Goal: Task Accomplishment & Management: Manage account settings

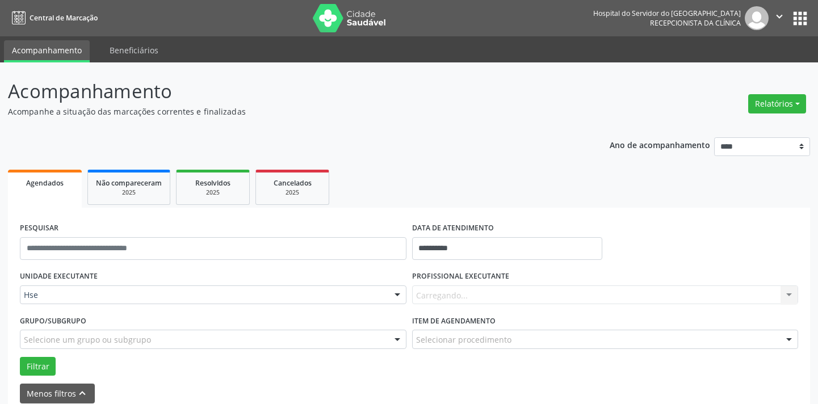
scroll to position [103, 0]
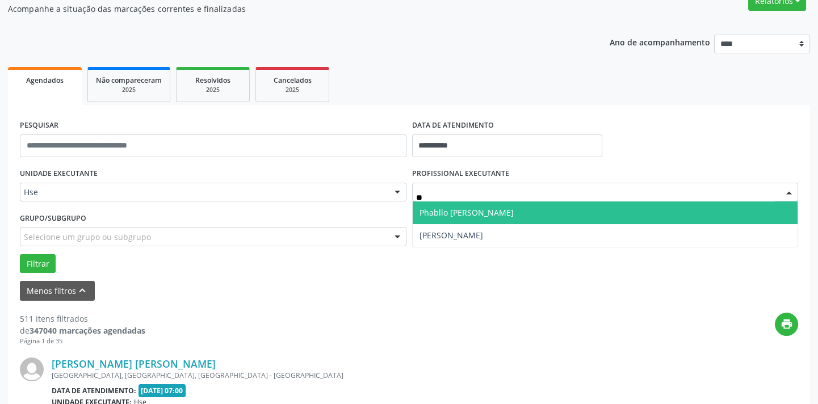
type input "***"
click at [471, 216] on span "Phabllo [PERSON_NAME]" at bounding box center [467, 212] width 94 height 11
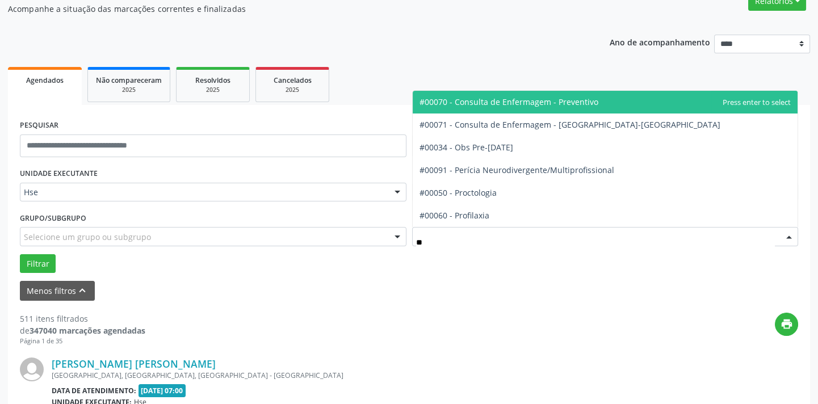
type input "***"
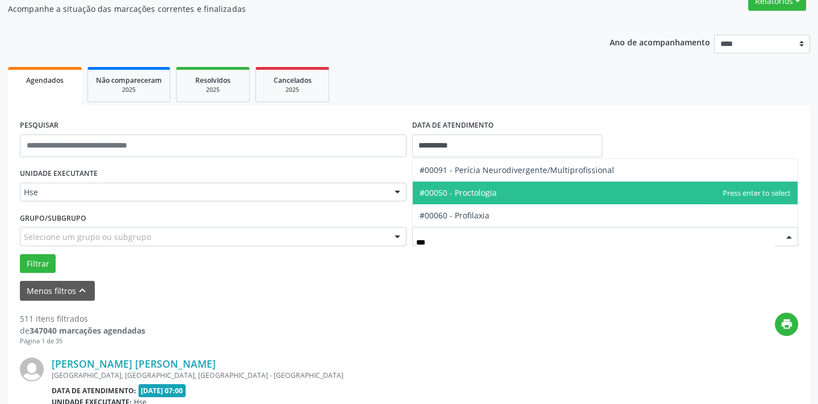
click at [488, 193] on span "#00050 - Proctologia" at bounding box center [458, 192] width 77 height 11
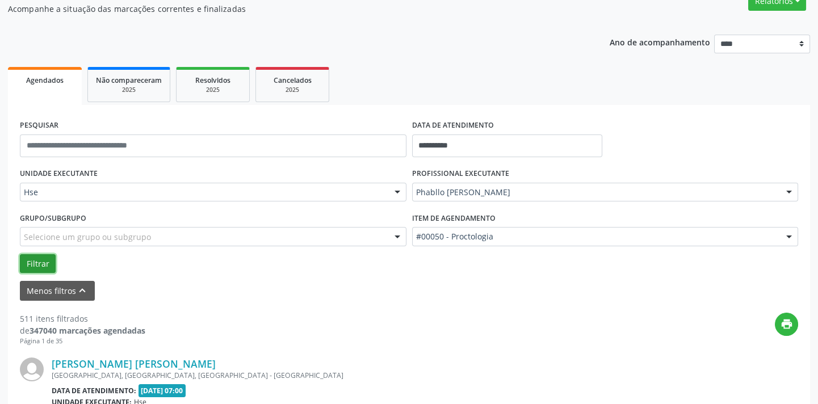
click at [34, 259] on button "Filtrar" at bounding box center [38, 263] width 36 height 19
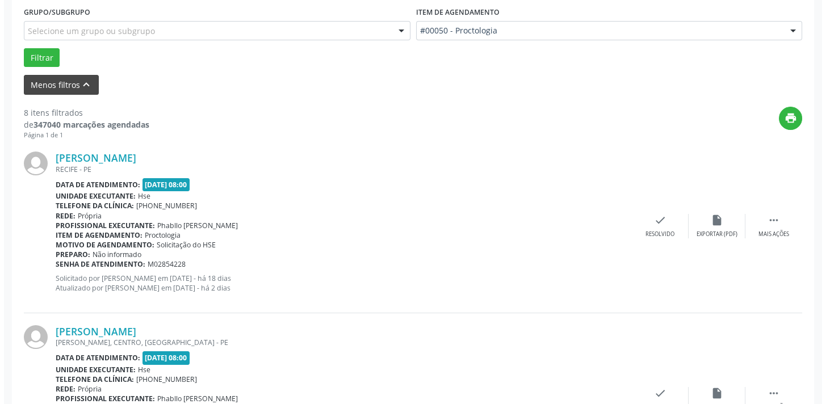
scroll to position [310, 0]
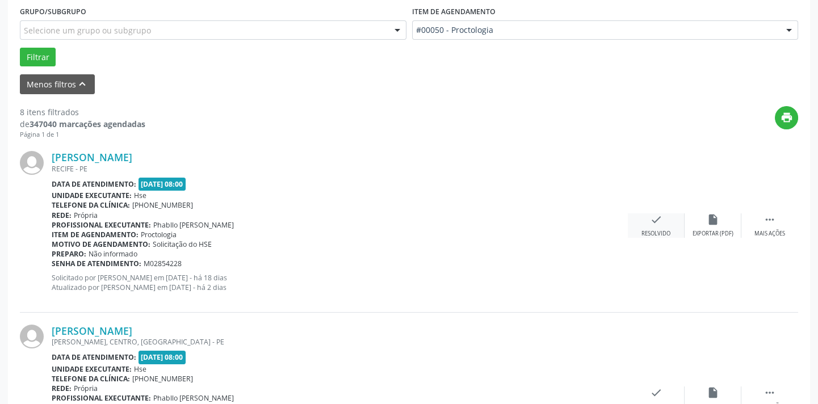
click at [652, 227] on div "check Resolvido" at bounding box center [656, 226] width 57 height 24
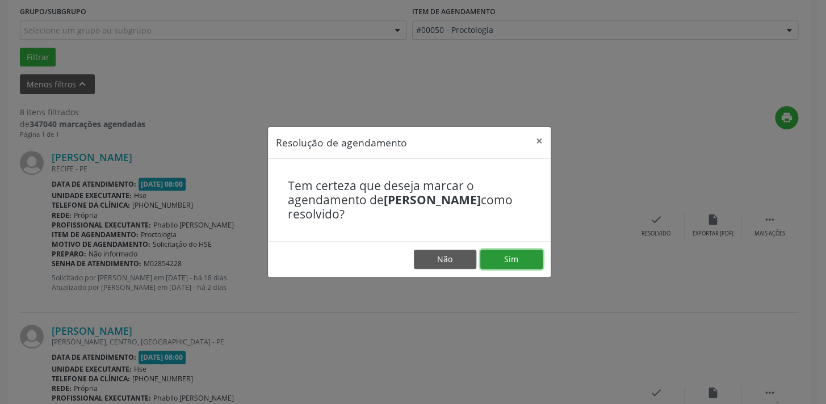
click at [507, 257] on button "Sim" at bounding box center [512, 259] width 62 height 19
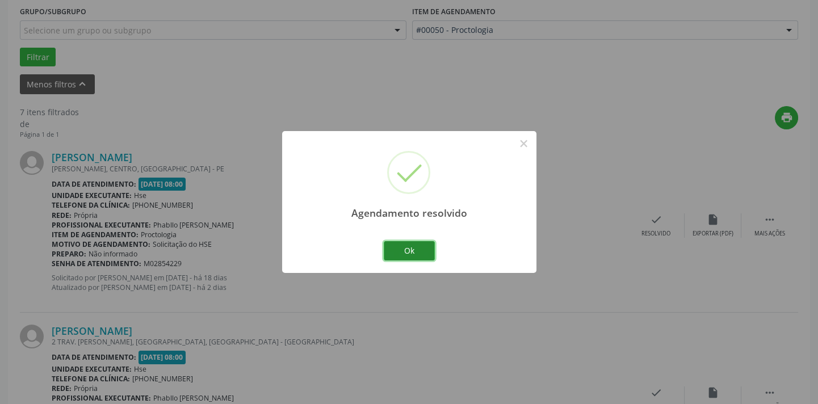
click at [417, 251] on button "Ok" at bounding box center [409, 250] width 51 height 19
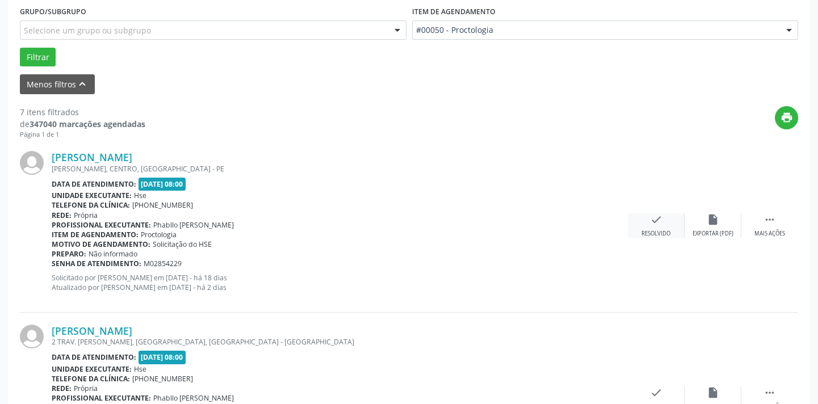
click at [672, 222] on div "check Resolvido" at bounding box center [656, 226] width 57 height 24
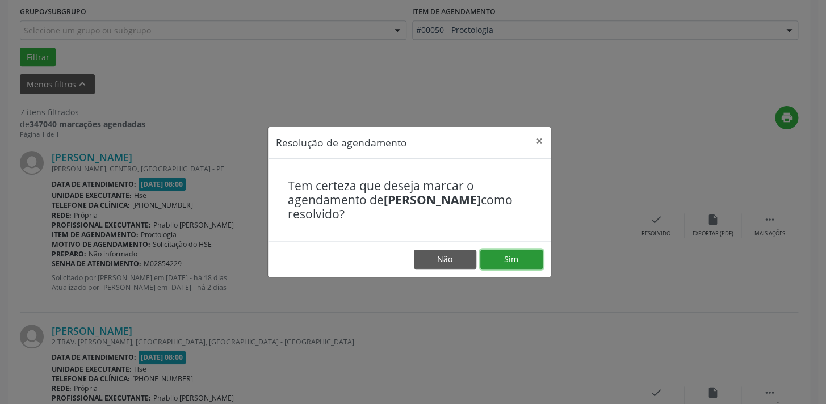
click at [540, 262] on button "Sim" at bounding box center [512, 259] width 62 height 19
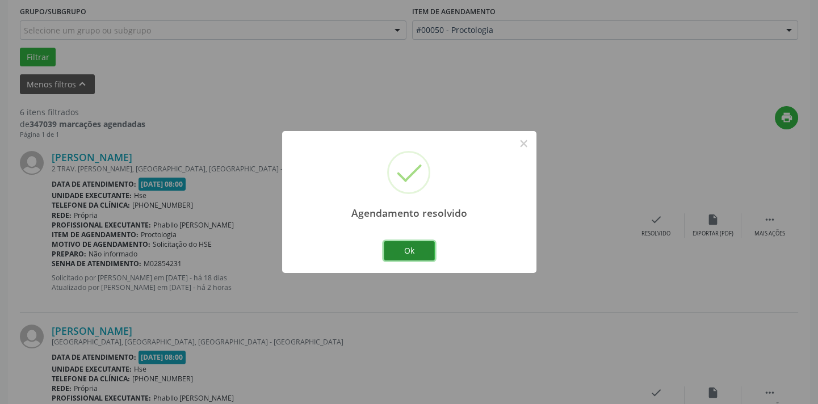
click at [412, 244] on button "Ok" at bounding box center [409, 250] width 51 height 19
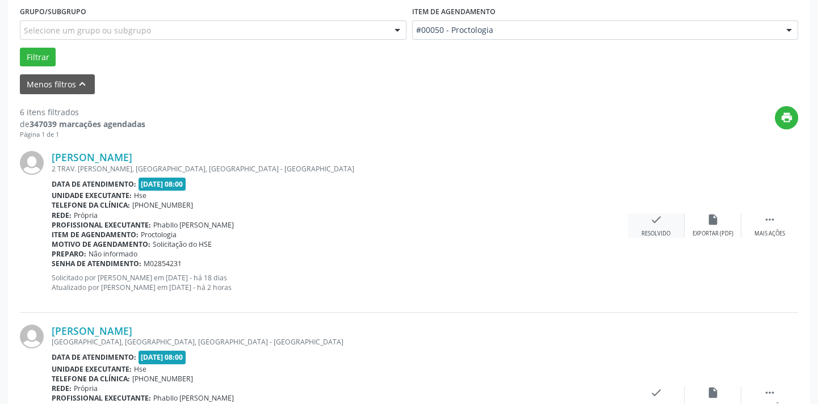
click at [658, 232] on div "Resolvido" at bounding box center [656, 234] width 29 height 8
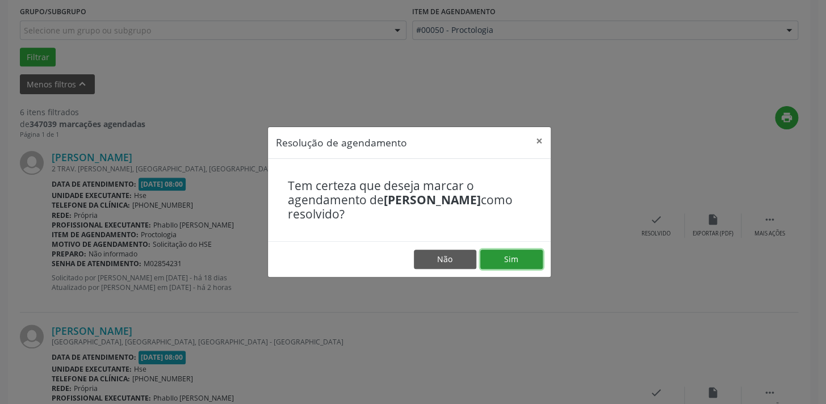
click at [517, 256] on button "Sim" at bounding box center [512, 259] width 62 height 19
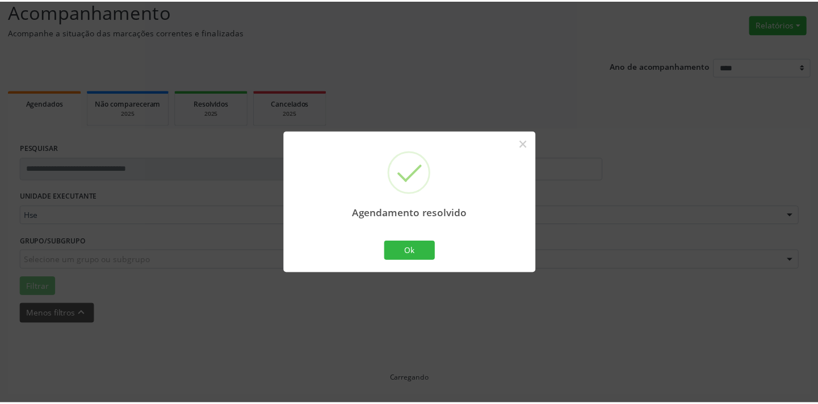
scroll to position [79, 0]
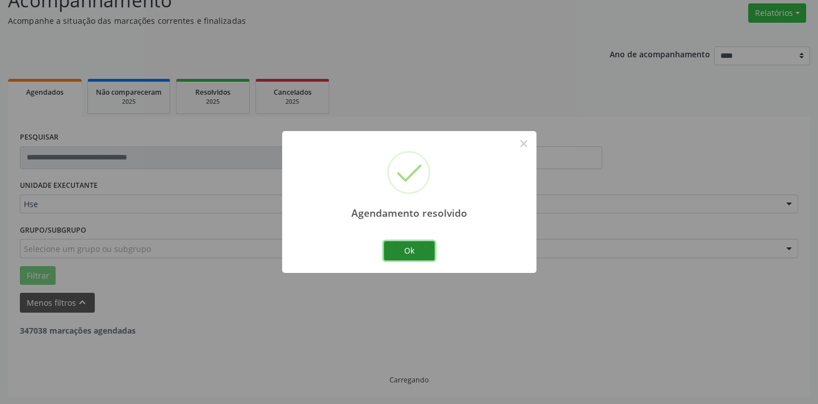
click at [415, 244] on button "Ok" at bounding box center [409, 250] width 51 height 19
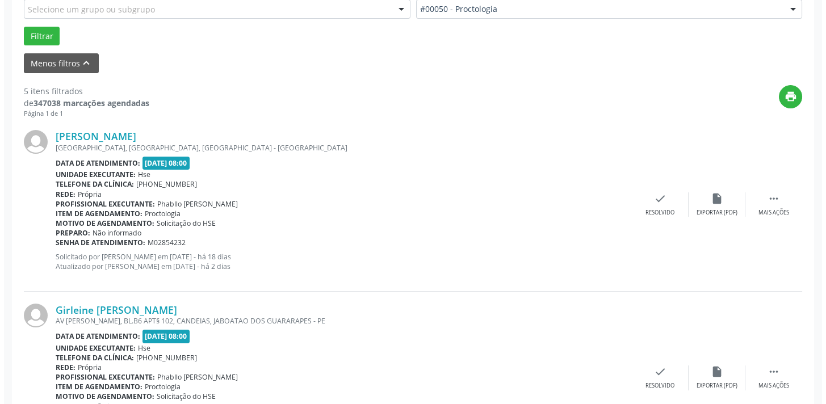
scroll to position [400, 0]
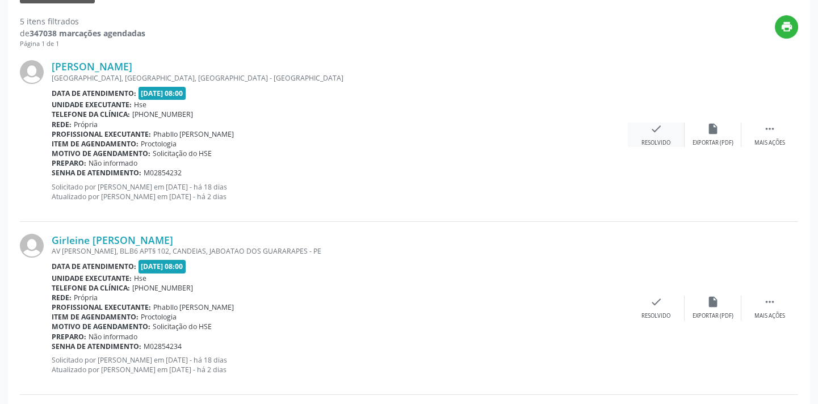
click at [659, 135] on div "check Resolvido" at bounding box center [656, 135] width 57 height 24
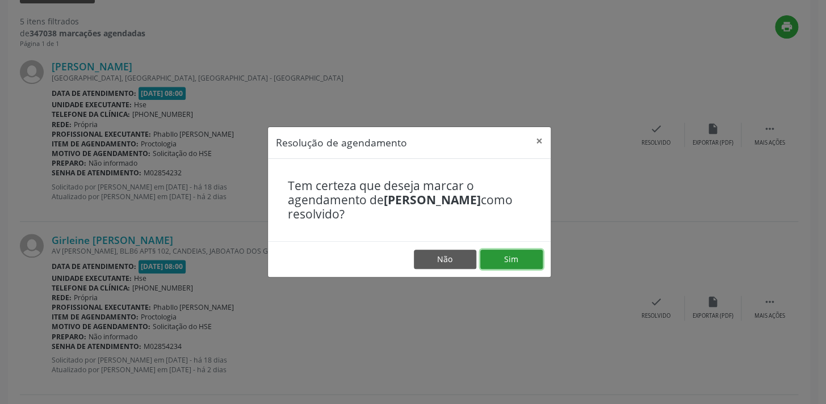
click at [506, 255] on button "Sim" at bounding box center [512, 259] width 62 height 19
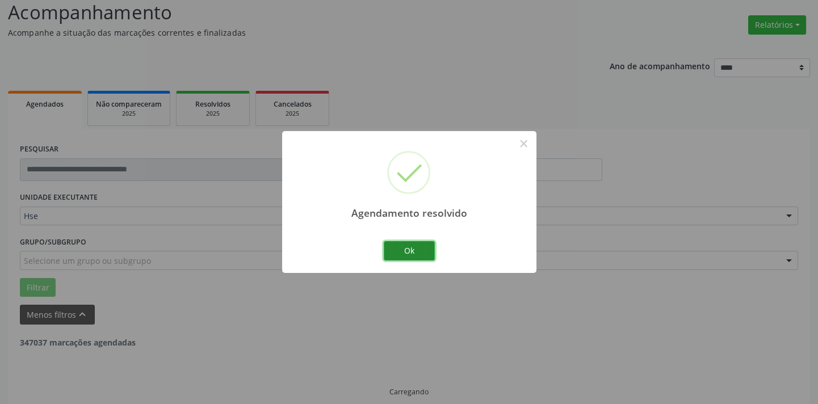
scroll to position [91, 0]
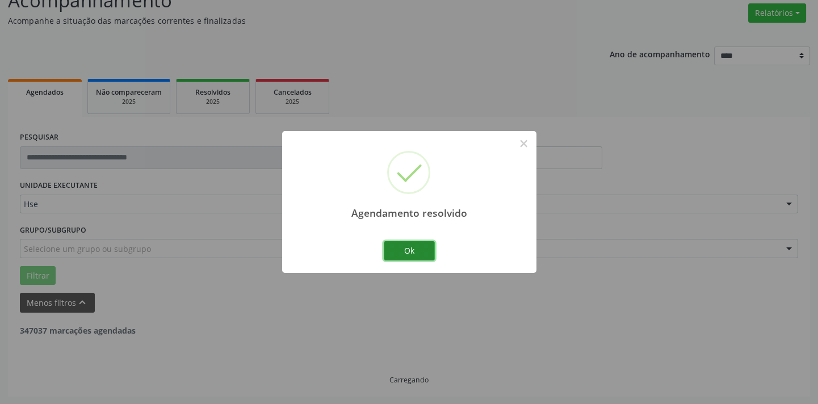
click at [406, 255] on button "Ok" at bounding box center [409, 250] width 51 height 19
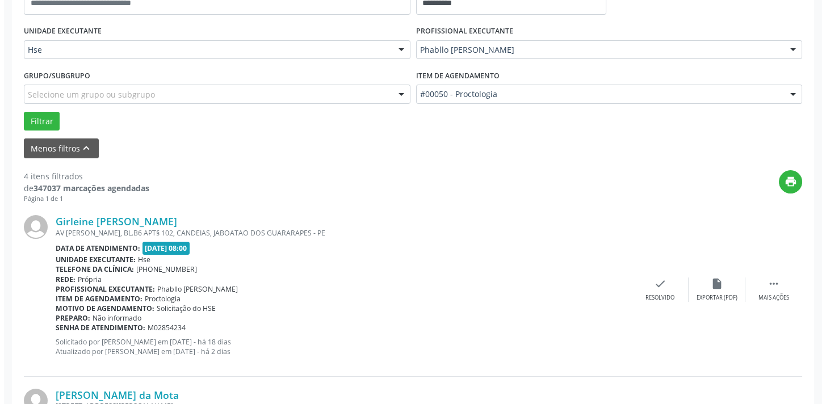
scroll to position [297, 0]
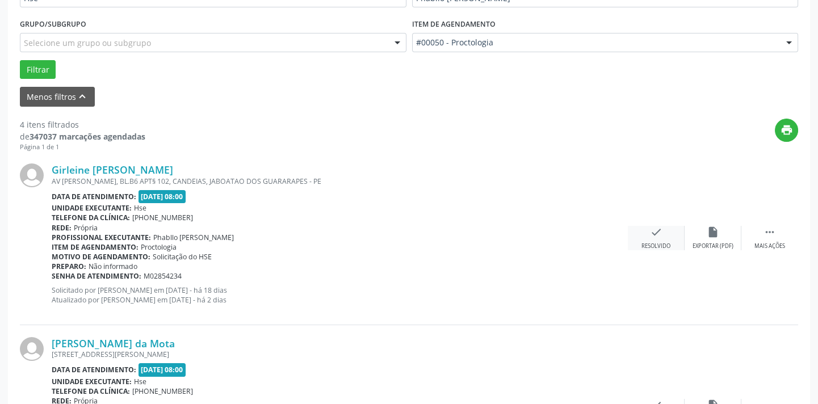
click at [647, 236] on div "check Resolvido" at bounding box center [656, 238] width 57 height 24
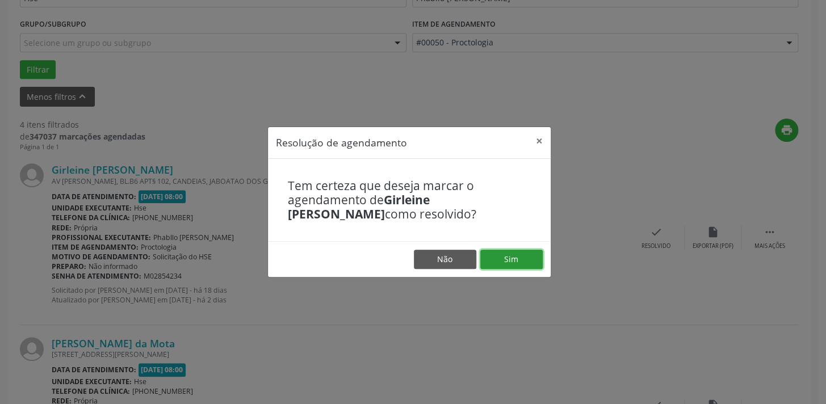
click at [509, 256] on button "Sim" at bounding box center [512, 259] width 62 height 19
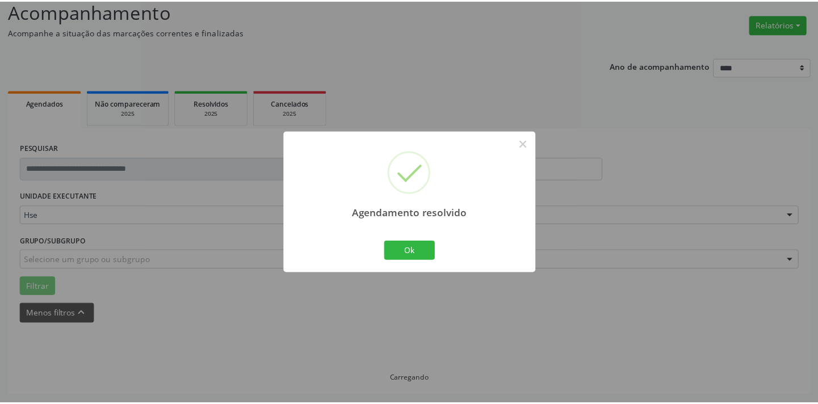
scroll to position [79, 0]
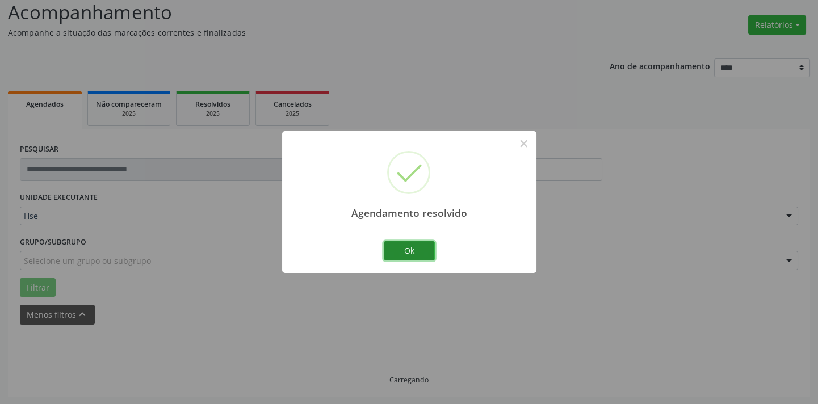
click at [410, 250] on button "Ok" at bounding box center [409, 250] width 51 height 19
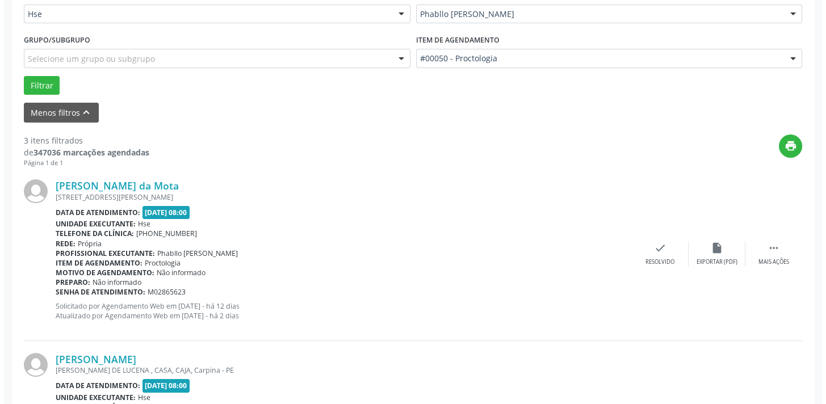
scroll to position [337, 0]
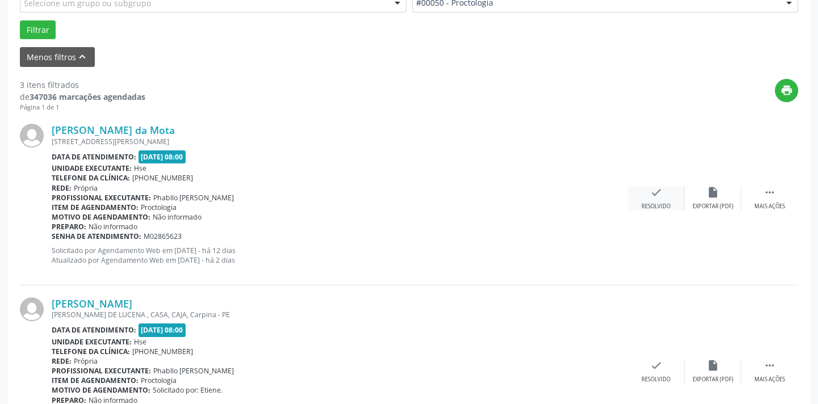
click at [656, 194] on icon "check" at bounding box center [656, 192] width 12 height 12
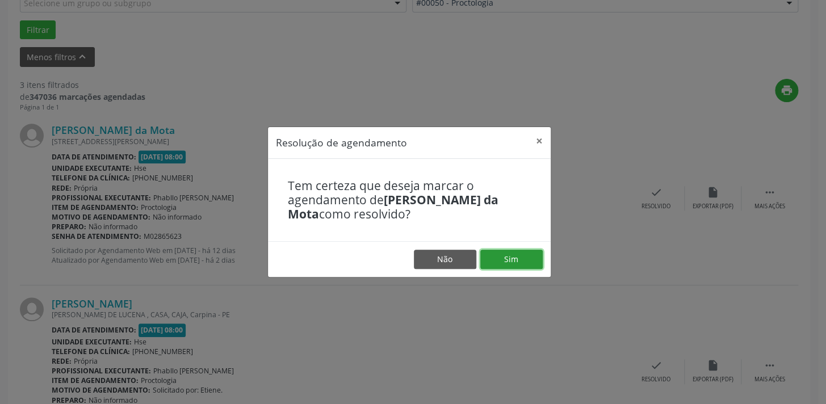
click at [514, 258] on button "Sim" at bounding box center [512, 259] width 62 height 19
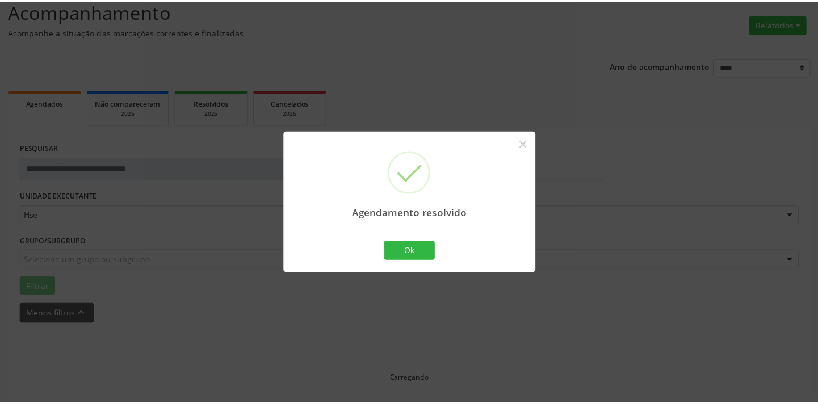
scroll to position [79, 0]
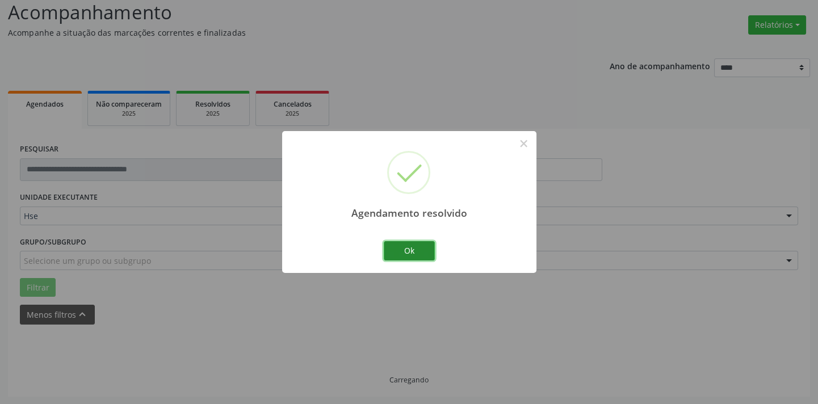
click at [403, 248] on button "Ok" at bounding box center [409, 250] width 51 height 19
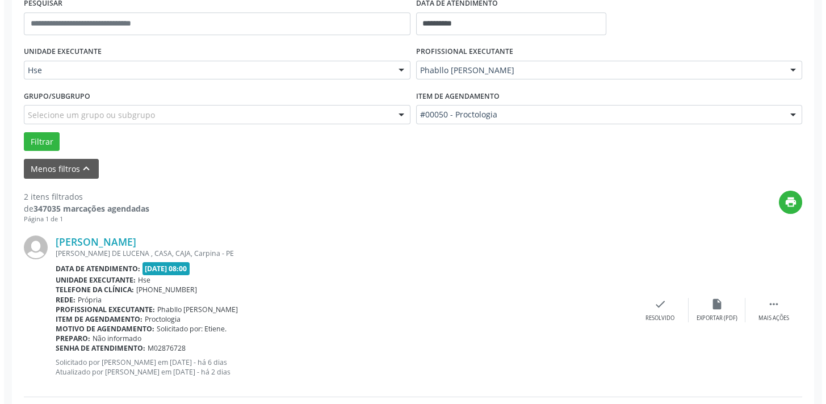
scroll to position [233, 0]
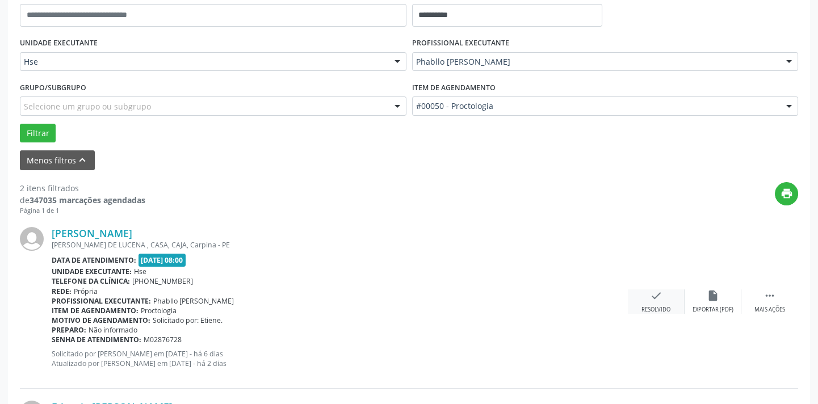
click at [655, 301] on div "check Resolvido" at bounding box center [656, 302] width 57 height 24
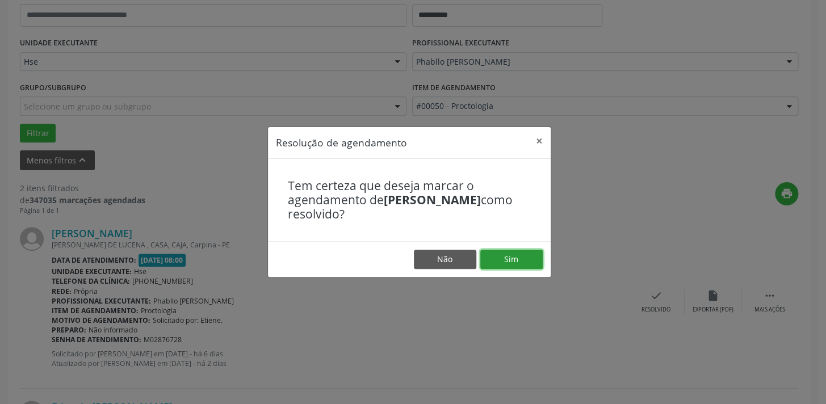
click at [521, 264] on button "Sim" at bounding box center [512, 259] width 62 height 19
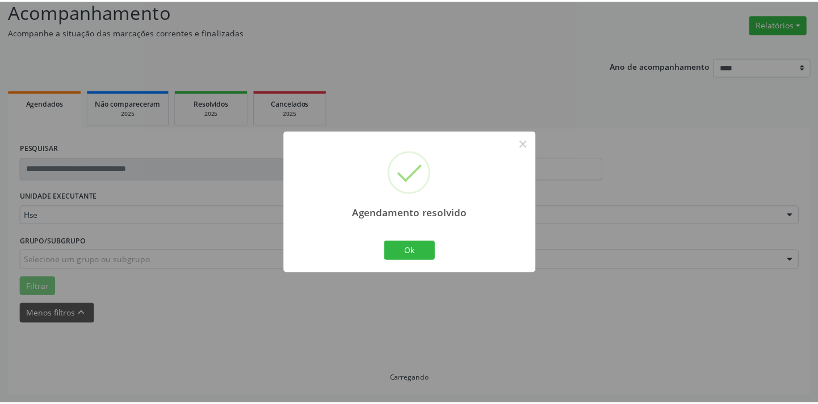
scroll to position [79, 0]
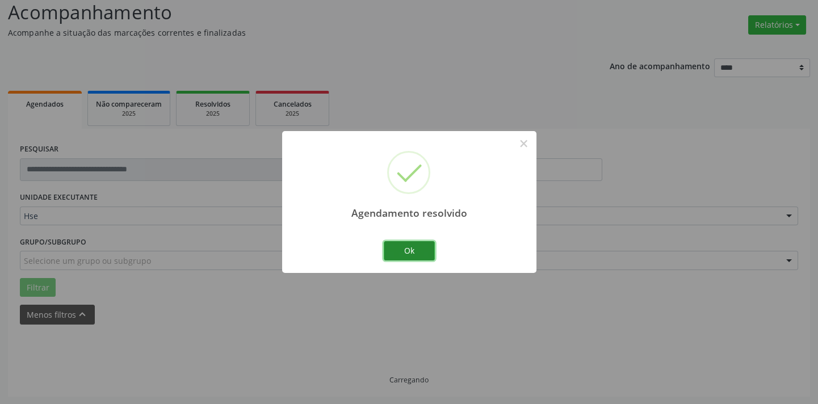
click at [422, 255] on button "Ok" at bounding box center [409, 250] width 51 height 19
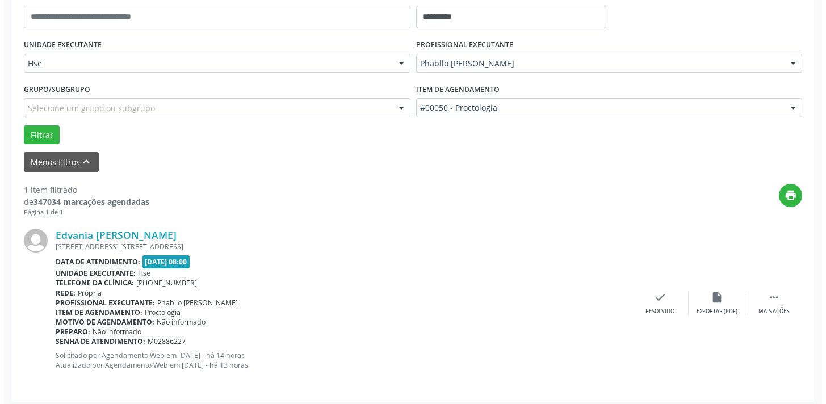
scroll to position [237, 0]
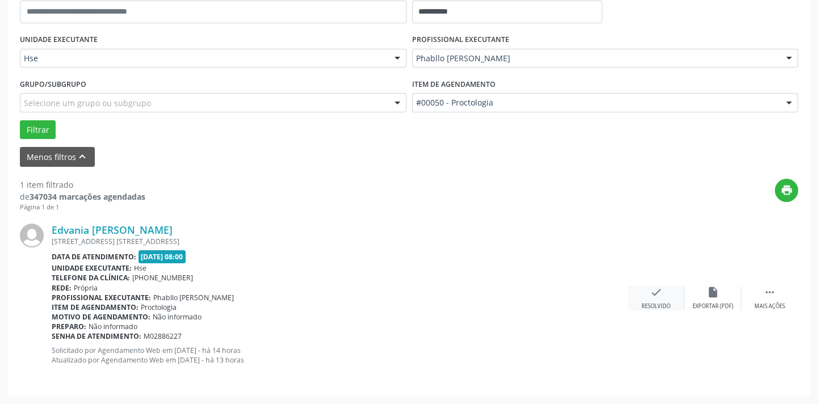
click at [656, 297] on icon "check" at bounding box center [656, 292] width 12 height 12
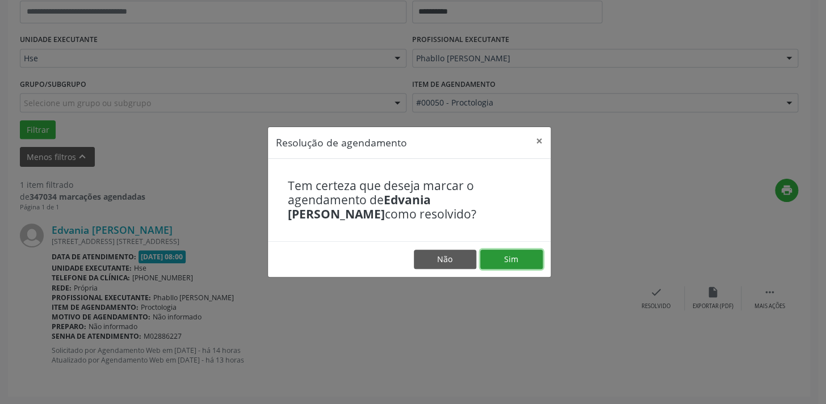
click at [509, 258] on button "Sim" at bounding box center [512, 259] width 62 height 19
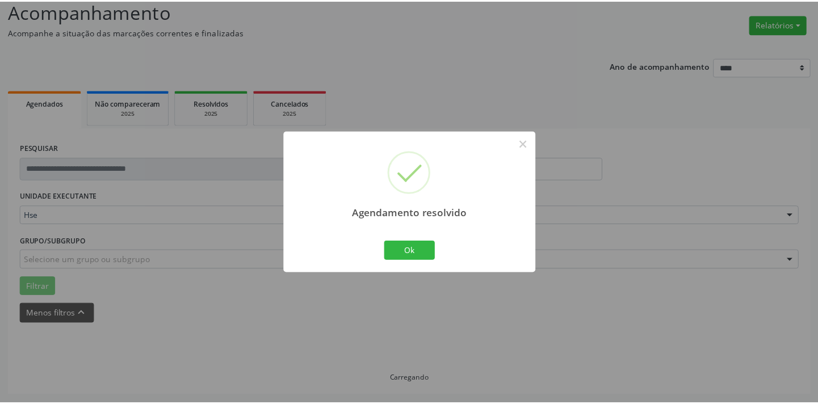
scroll to position [79, 0]
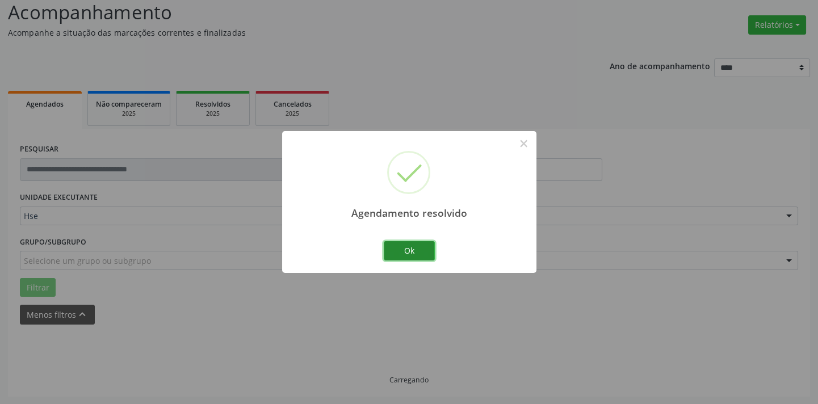
click at [418, 252] on button "Ok" at bounding box center [409, 250] width 51 height 19
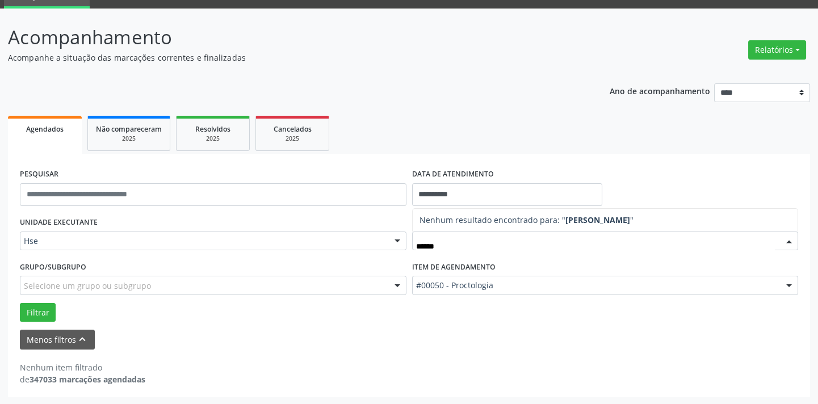
scroll to position [0, 0]
type input "****"
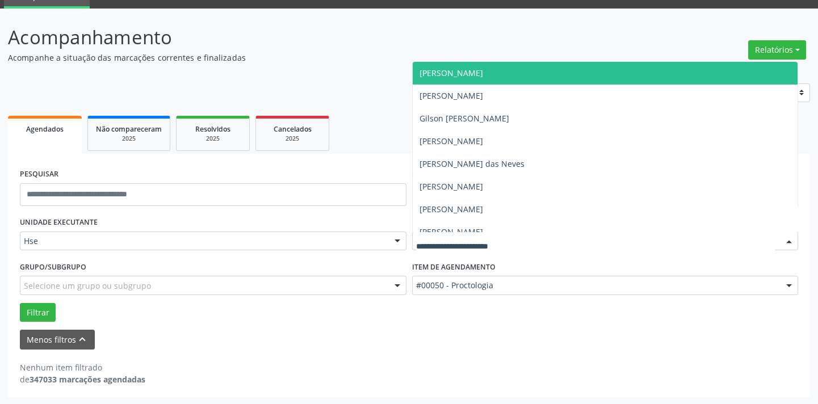
drag, startPoint x: 711, startPoint y: 42, endPoint x: 661, endPoint y: 85, distance: 66.0
click at [710, 41] on header "Acompanhamento Acompanhe a situação das marcações correntes e finalizadas Relat…" at bounding box center [409, 43] width 803 height 40
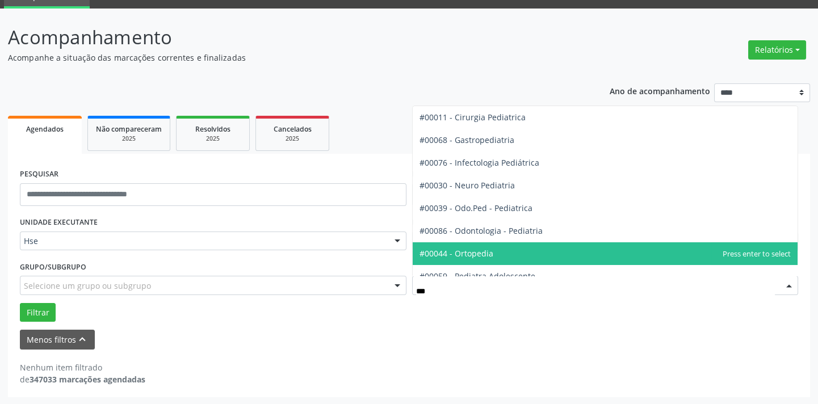
type input "****"
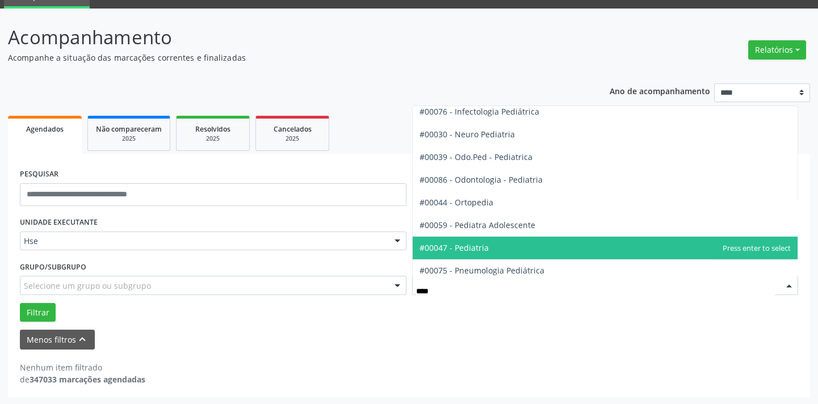
click at [521, 244] on span "#00047 - Pediatria" at bounding box center [606, 248] width 386 height 23
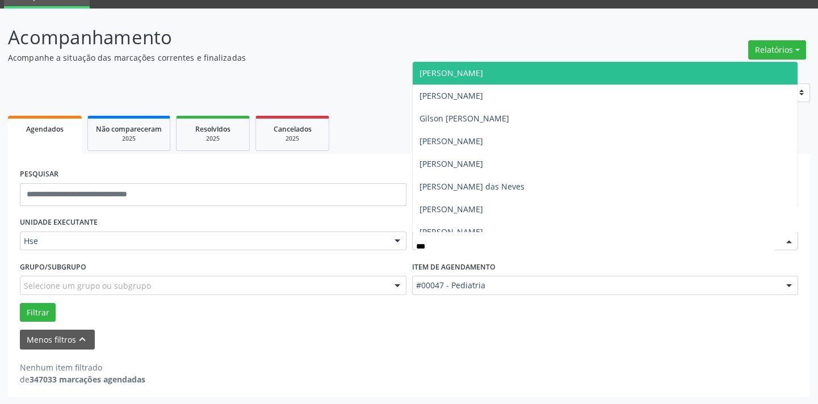
type input "****"
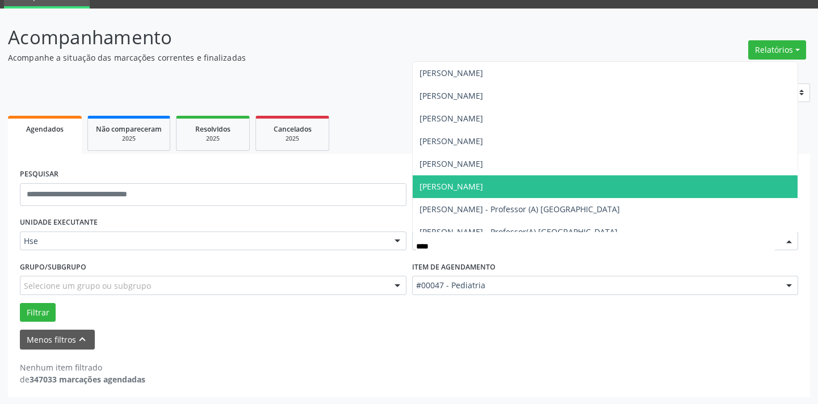
scroll to position [206, 0]
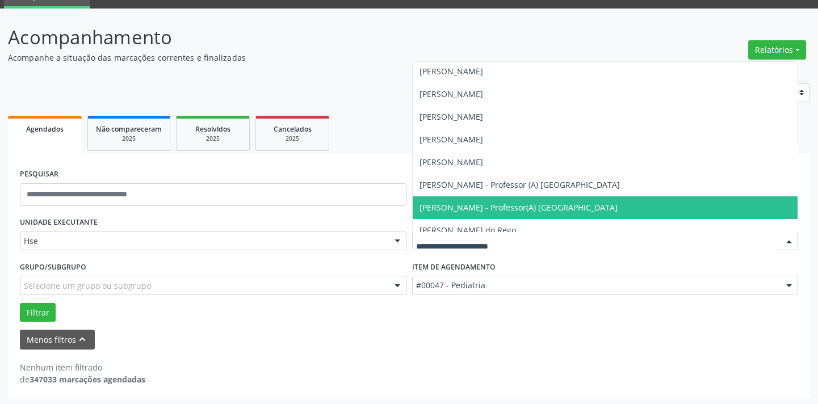
click at [358, 90] on div "**********" at bounding box center [409, 237] width 803 height 322
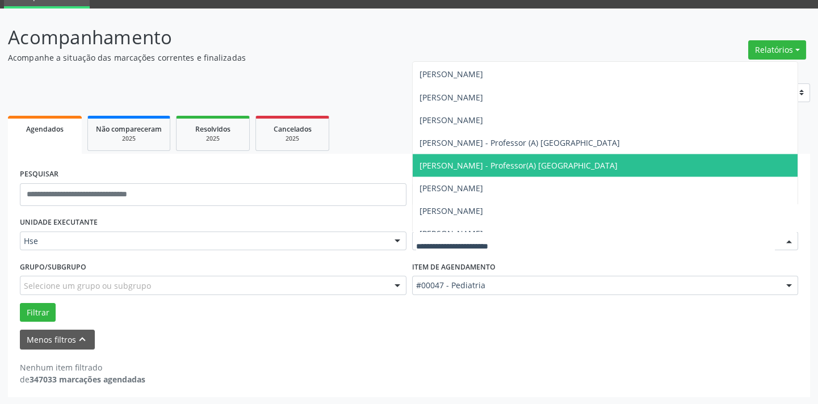
scroll to position [4492, 0]
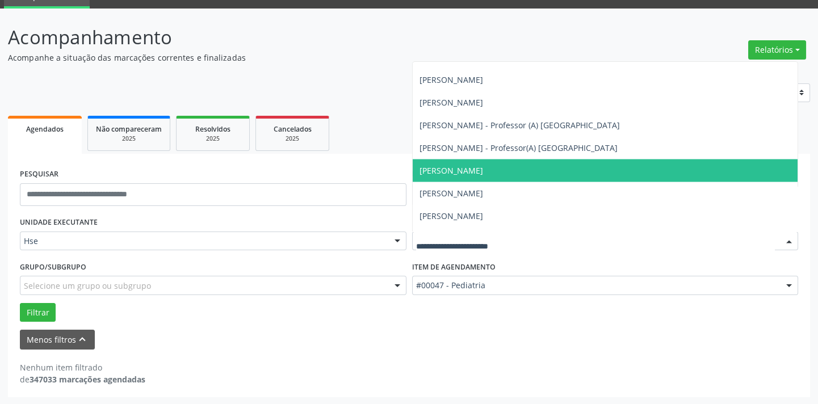
click at [474, 170] on span "[PERSON_NAME]" at bounding box center [452, 170] width 64 height 11
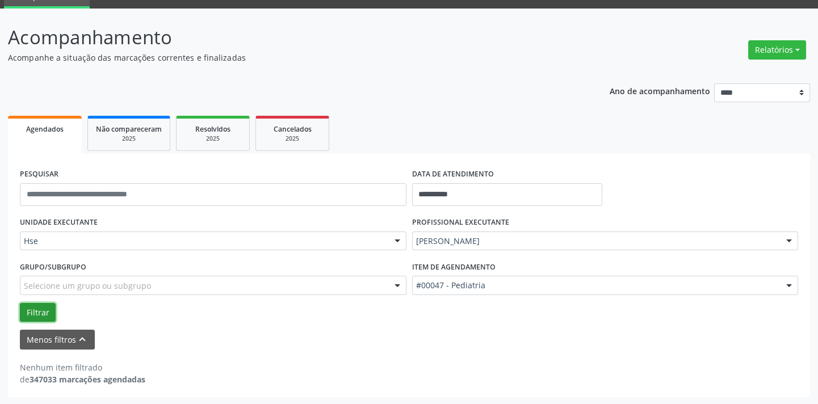
click at [36, 315] on button "Filtrar" at bounding box center [38, 312] width 36 height 19
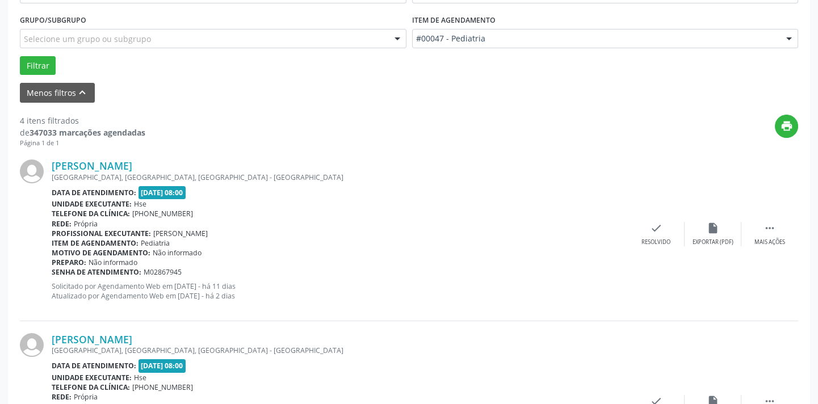
scroll to position [364, 0]
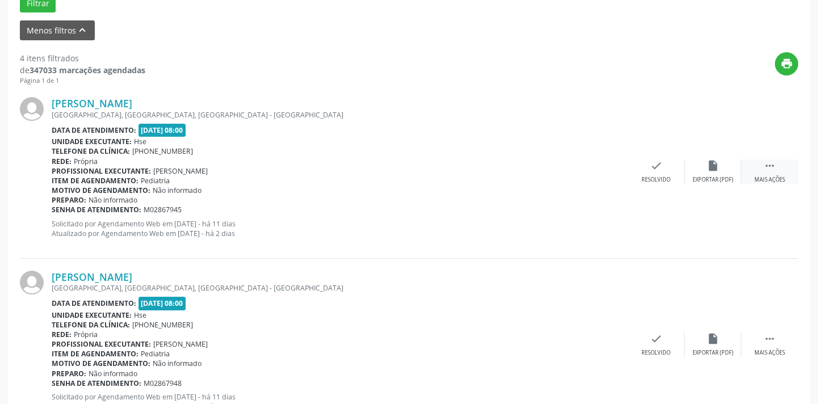
click at [767, 168] on icon "" at bounding box center [770, 166] width 12 height 12
click at [701, 166] on div "alarm_off Não compareceu" at bounding box center [713, 172] width 57 height 24
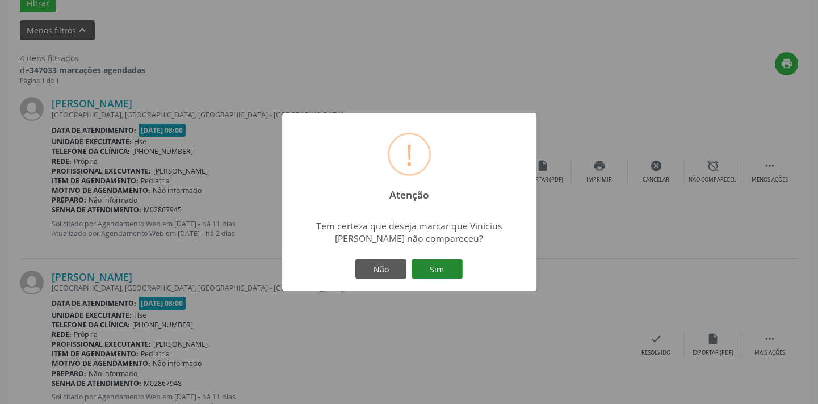
click at [432, 265] on button "Sim" at bounding box center [437, 269] width 51 height 19
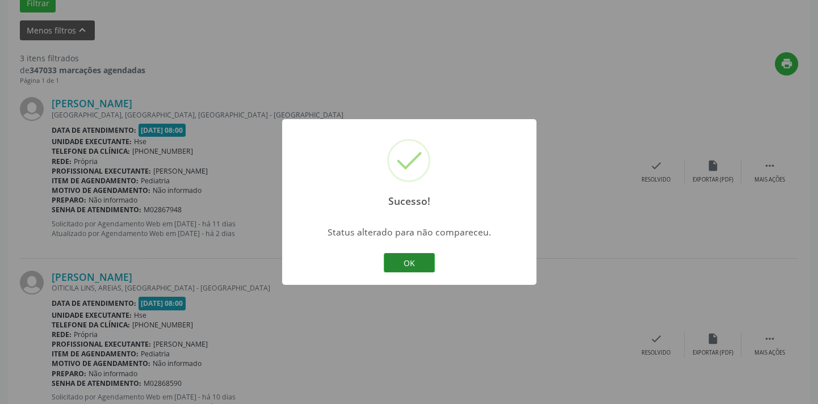
click at [399, 261] on button "OK" at bounding box center [409, 262] width 51 height 19
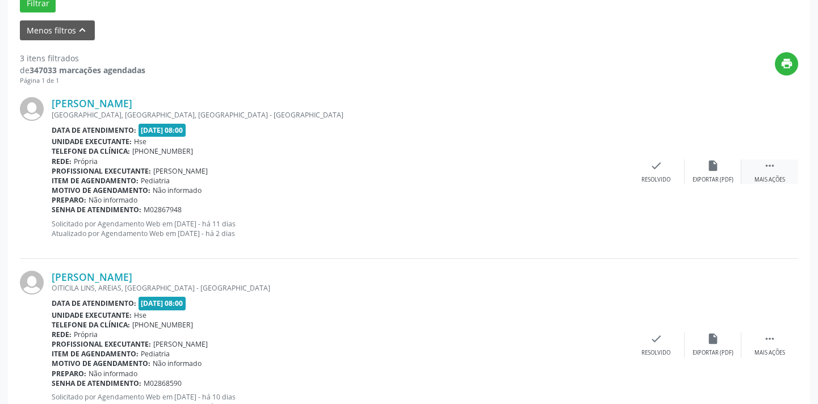
click at [761, 166] on div " Mais ações" at bounding box center [770, 172] width 57 height 24
click at [707, 167] on icon "alarm_off" at bounding box center [713, 166] width 12 height 12
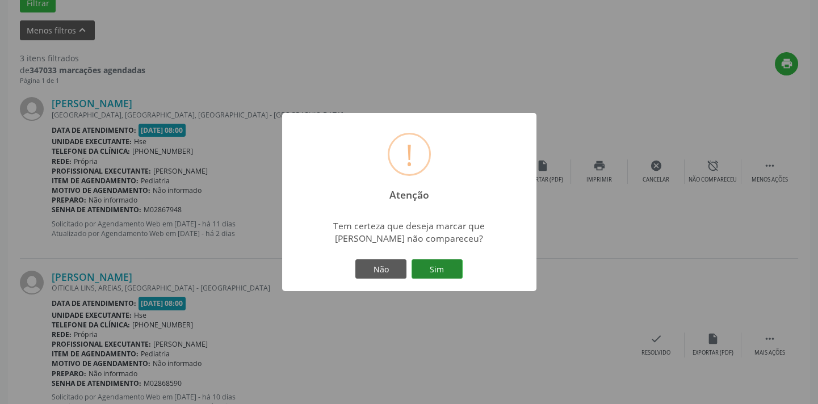
click at [438, 270] on button "Sim" at bounding box center [437, 269] width 51 height 19
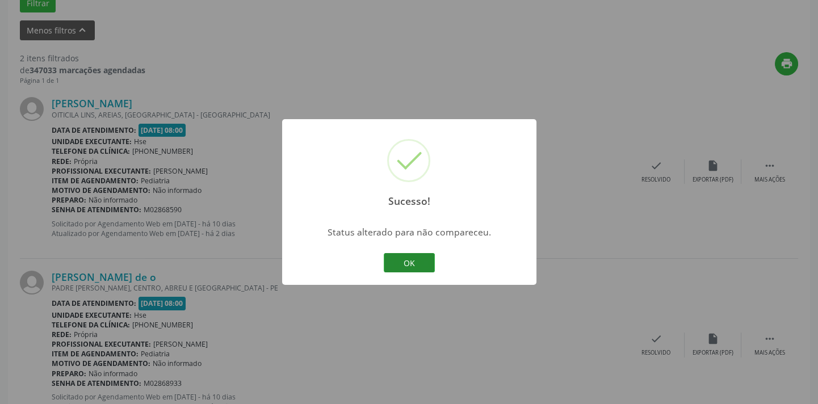
click at [411, 262] on button "OK" at bounding box center [409, 262] width 51 height 19
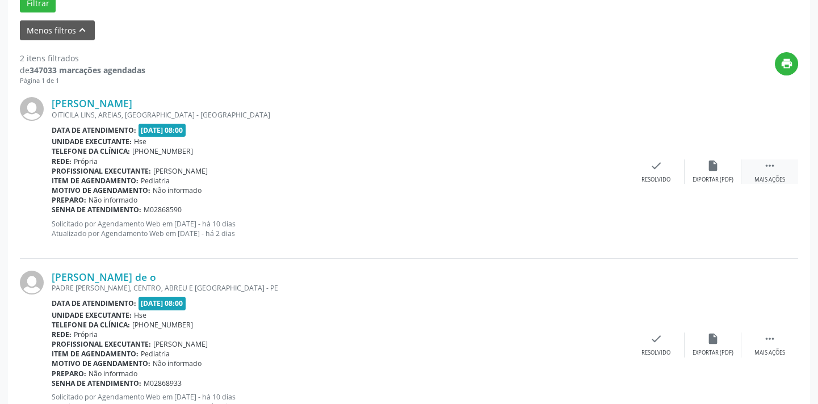
click at [762, 170] on div " Mais ações" at bounding box center [770, 172] width 57 height 24
click at [723, 176] on div "Não compareceu" at bounding box center [713, 180] width 48 height 8
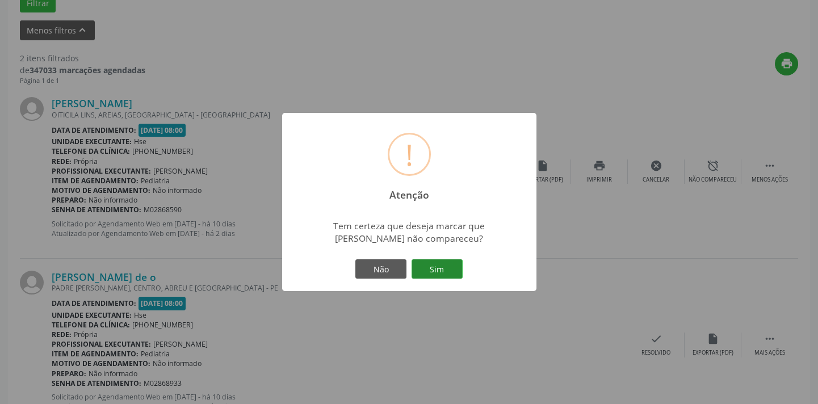
click at [440, 271] on button "Sim" at bounding box center [437, 269] width 51 height 19
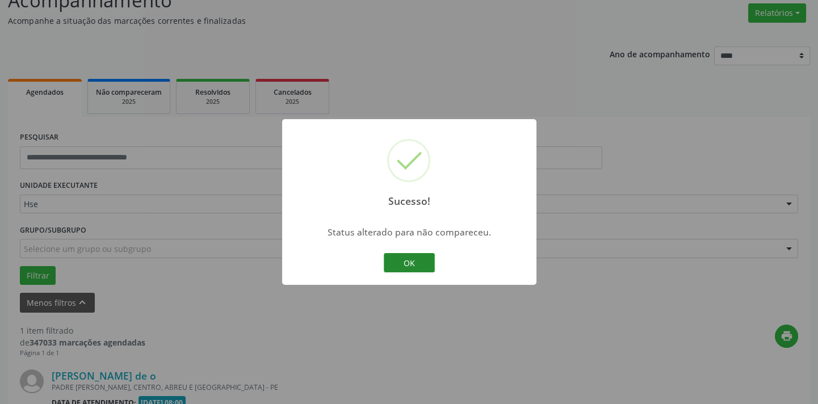
scroll to position [237, 0]
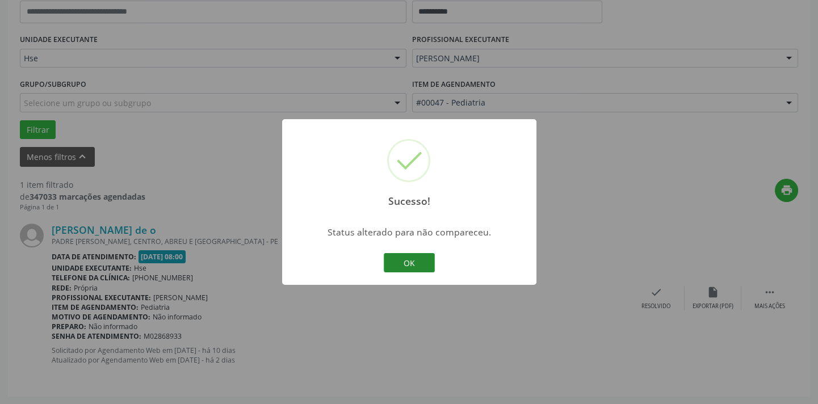
click at [412, 264] on button "OK" at bounding box center [409, 262] width 51 height 19
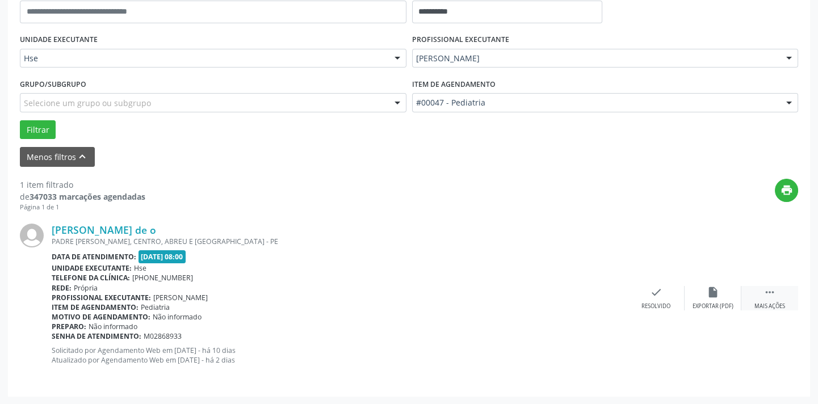
click at [767, 298] on icon "" at bounding box center [770, 292] width 12 height 12
click at [717, 297] on icon "alarm_off" at bounding box center [713, 292] width 12 height 12
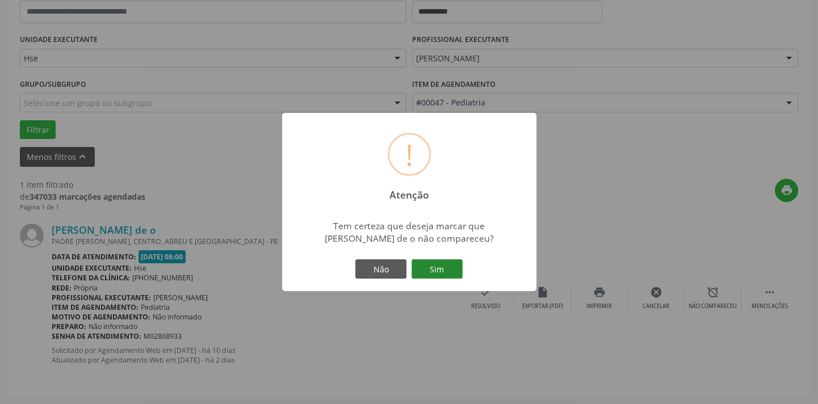
click at [438, 270] on button "Sim" at bounding box center [437, 269] width 51 height 19
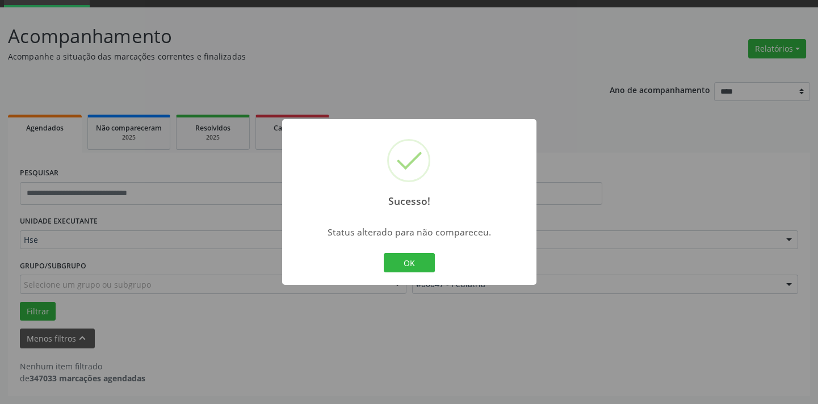
scroll to position [54, 0]
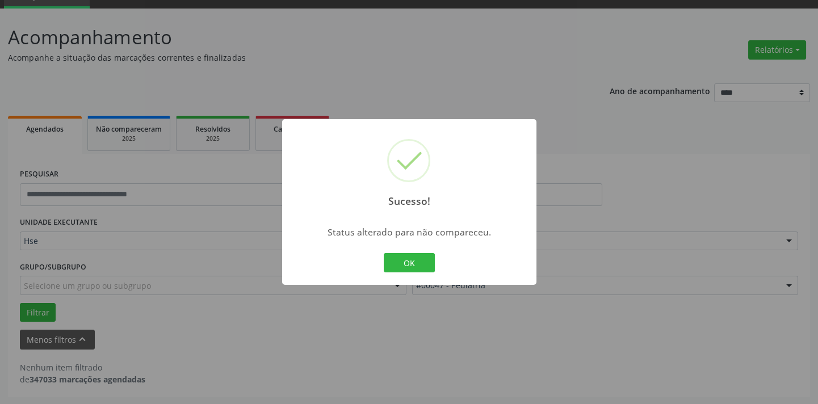
drag, startPoint x: 406, startPoint y: 268, endPoint x: 383, endPoint y: 80, distance: 189.9
click at [383, 80] on div "Sucesso! × Status alterado para não compareceu. OK Cancel" at bounding box center [409, 202] width 818 height 404
click at [406, 260] on button "OK" at bounding box center [409, 262] width 51 height 19
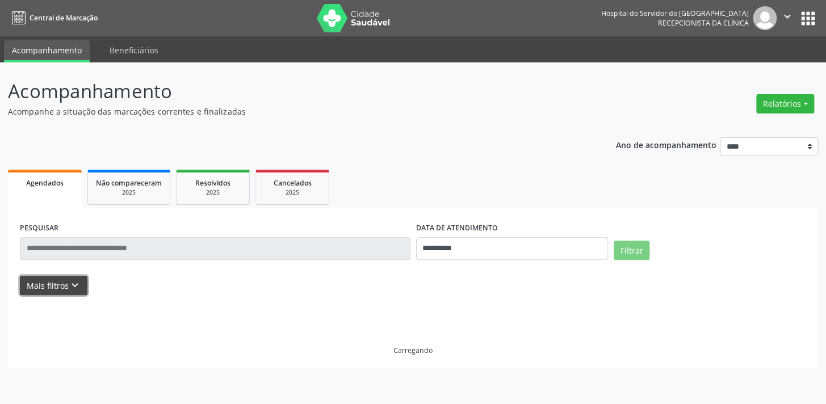
click at [41, 287] on button "Mais filtros keyboard_arrow_down" at bounding box center [54, 286] width 68 height 20
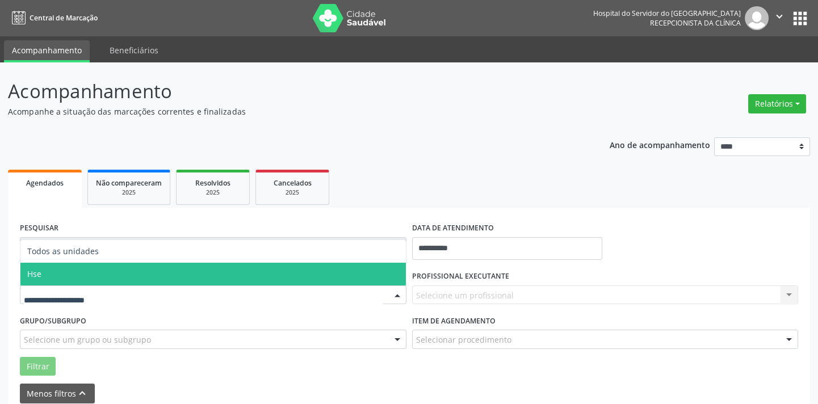
click at [50, 268] on span "Hse" at bounding box center [213, 274] width 386 height 23
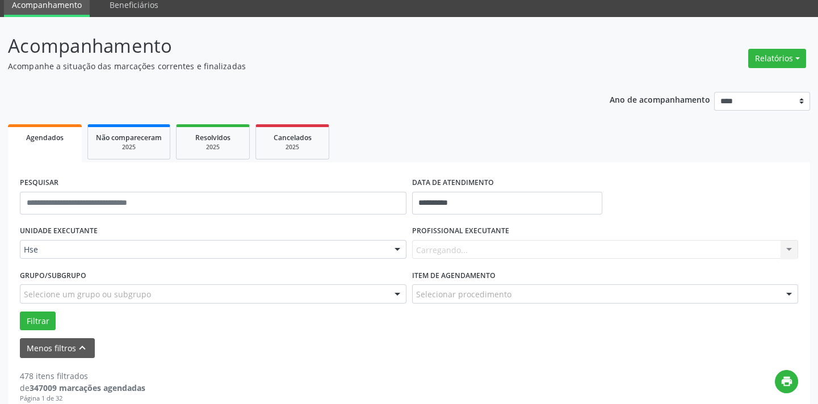
scroll to position [103, 0]
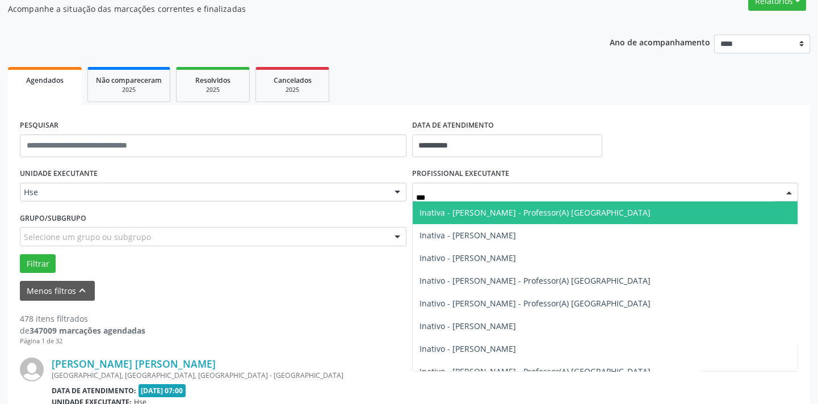
type input "****"
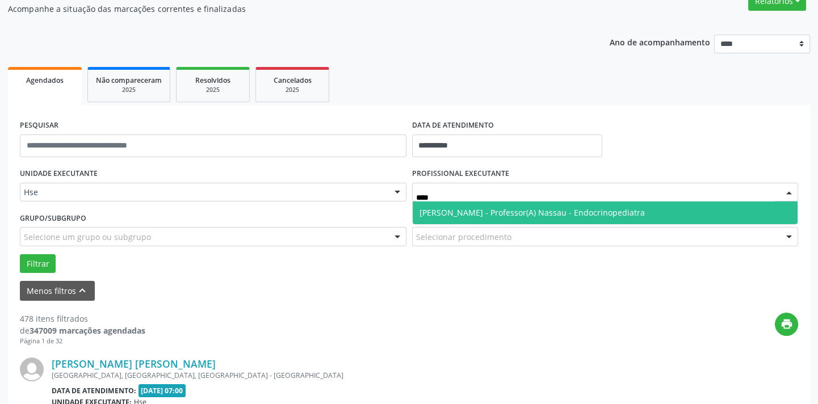
click at [504, 215] on span "[PERSON_NAME] - Professor(A) Nassau - Endocrinopediatra" at bounding box center [532, 212] width 225 height 11
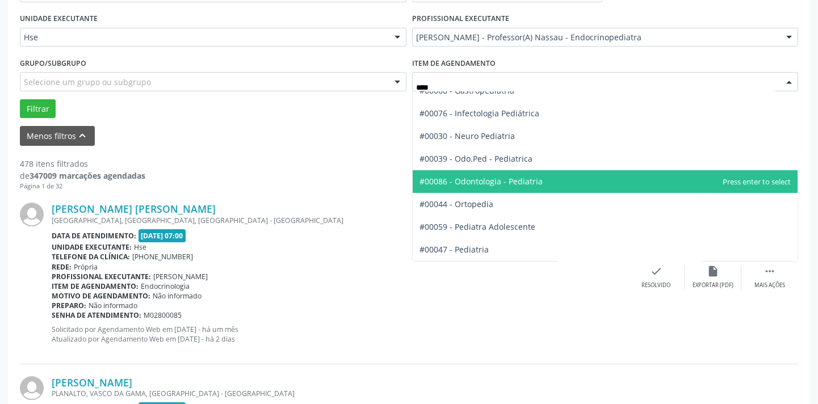
scroll to position [51, 0]
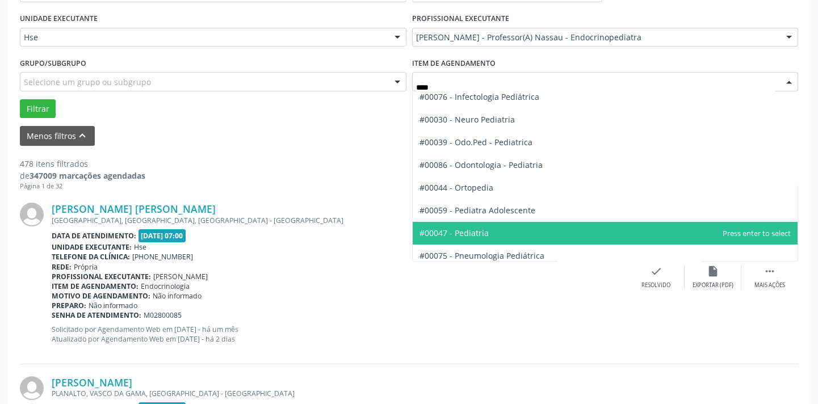
click at [478, 228] on span "#00047 - Pediatria" at bounding box center [454, 233] width 69 height 11
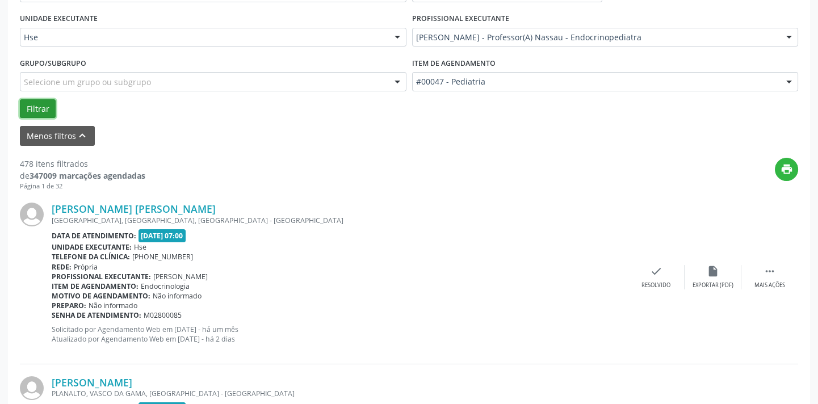
click at [35, 111] on button "Filtrar" at bounding box center [38, 108] width 36 height 19
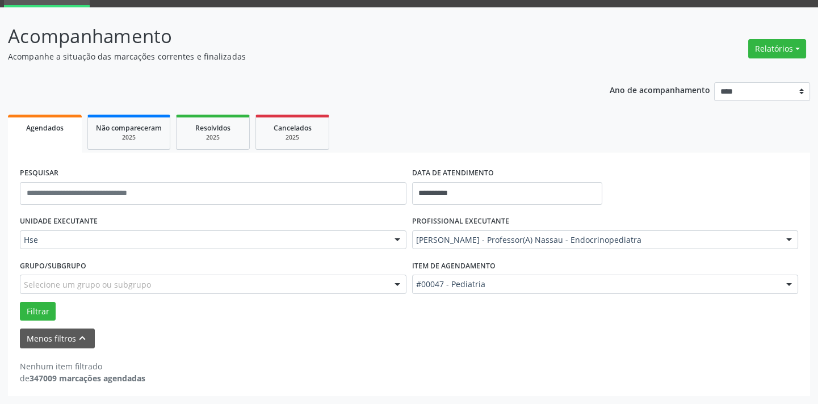
scroll to position [54, 0]
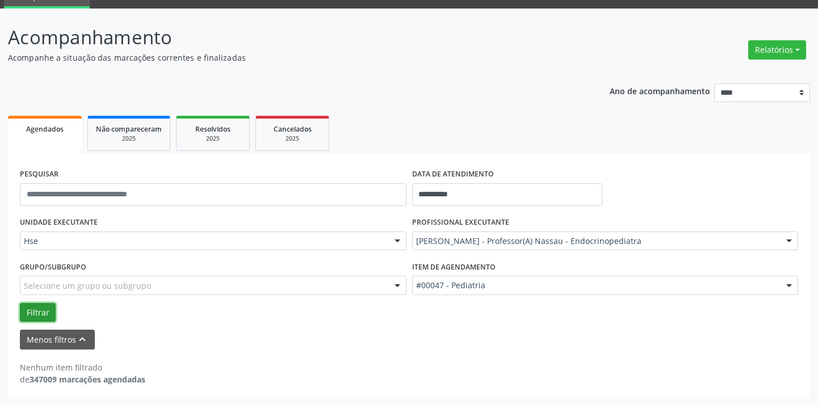
click at [26, 312] on button "Filtrar" at bounding box center [38, 312] width 36 height 19
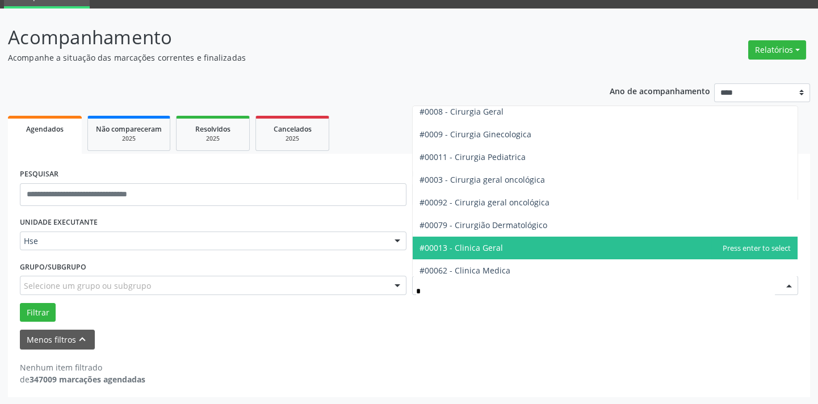
type input "**"
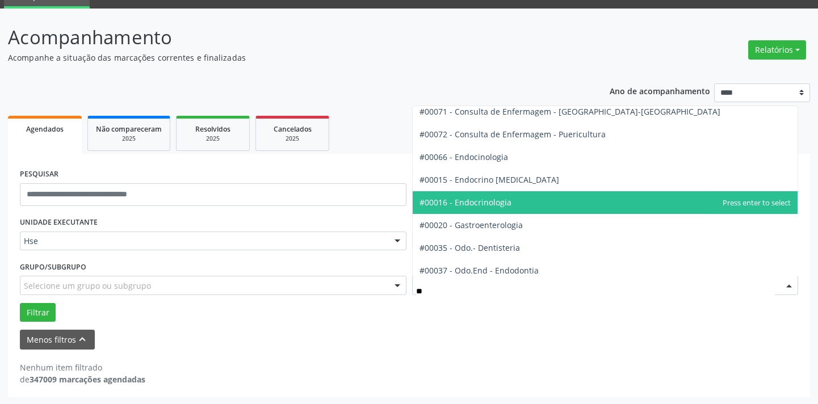
click at [506, 200] on span "#00016 - Endocrinologia" at bounding box center [466, 202] width 92 height 11
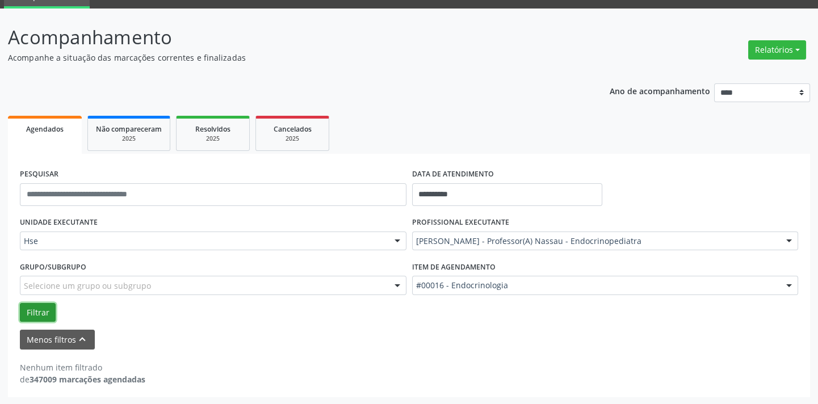
click at [29, 308] on button "Filtrar" at bounding box center [38, 312] width 36 height 19
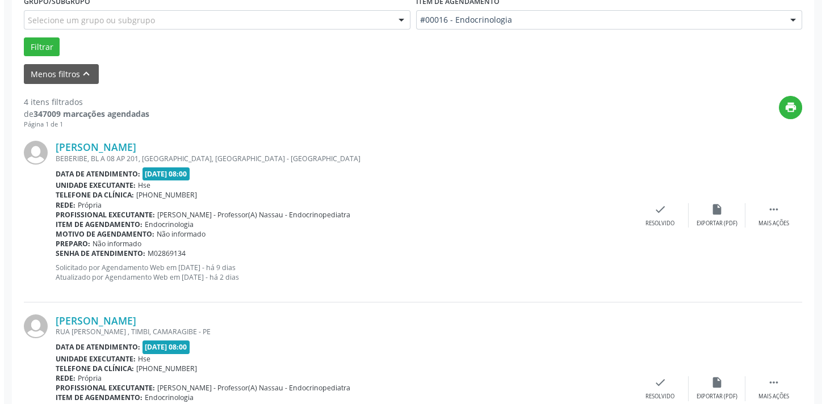
scroll to position [364, 0]
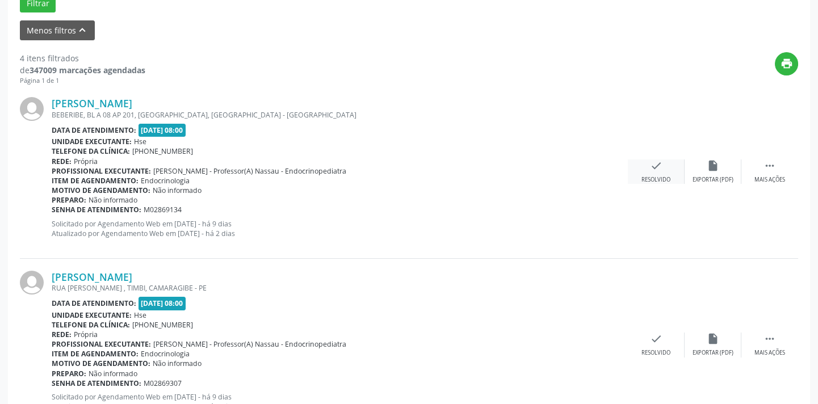
click at [652, 172] on div "check Resolvido" at bounding box center [656, 172] width 57 height 24
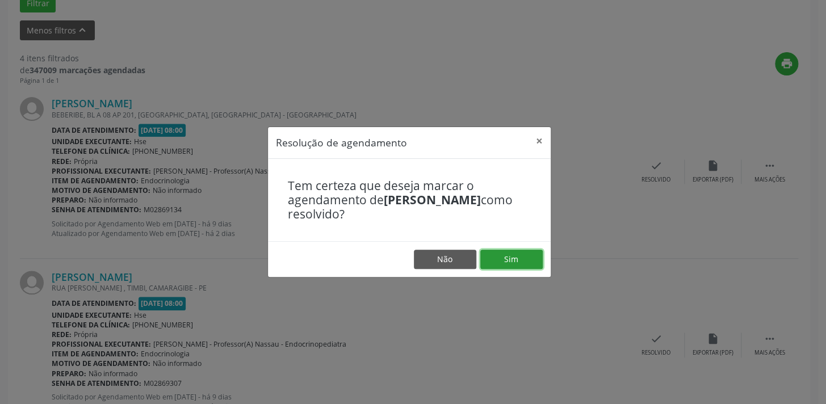
click at [516, 259] on button "Sim" at bounding box center [512, 259] width 62 height 19
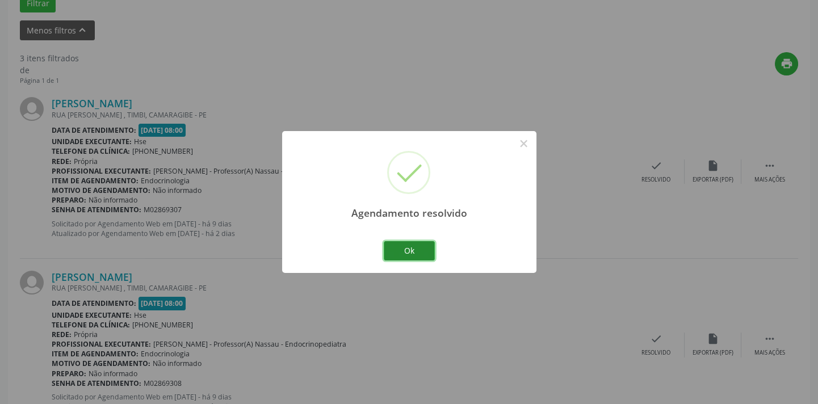
click at [411, 254] on button "Ok" at bounding box center [409, 250] width 51 height 19
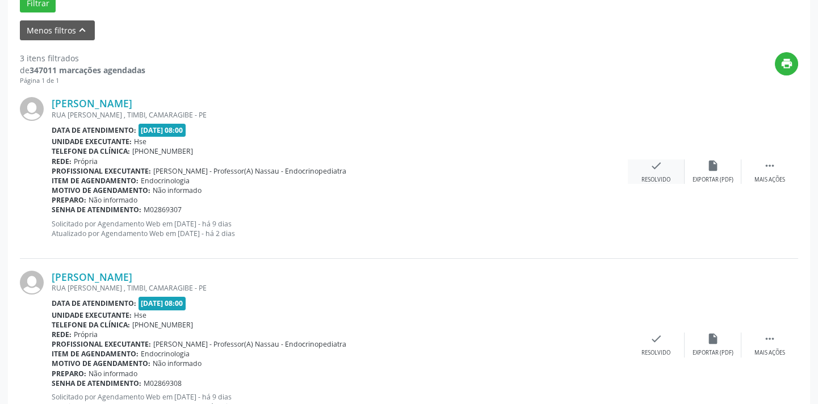
click at [651, 174] on div "check Resolvido" at bounding box center [656, 172] width 57 height 24
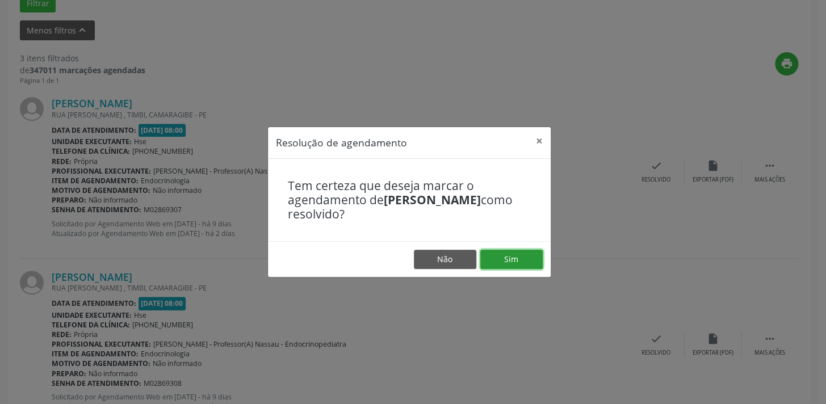
click at [504, 256] on button "Sim" at bounding box center [512, 259] width 62 height 19
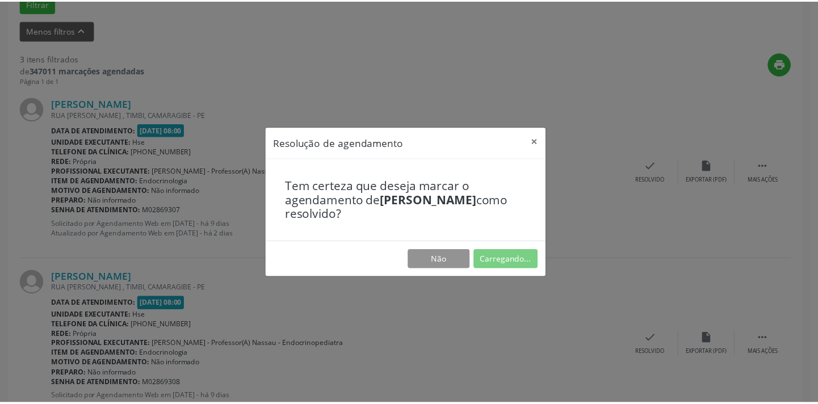
scroll to position [79, 0]
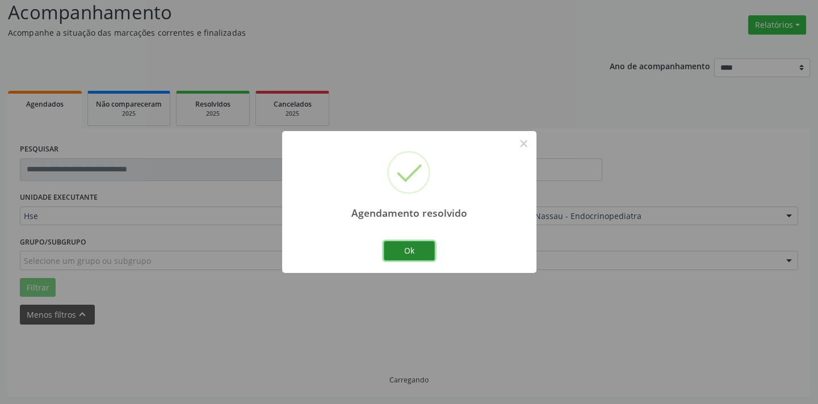
click at [420, 250] on button "Ok" at bounding box center [409, 250] width 51 height 19
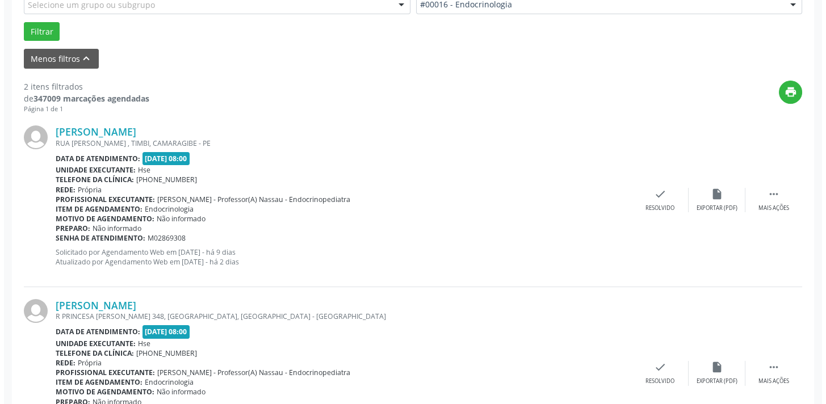
scroll to position [388, 0]
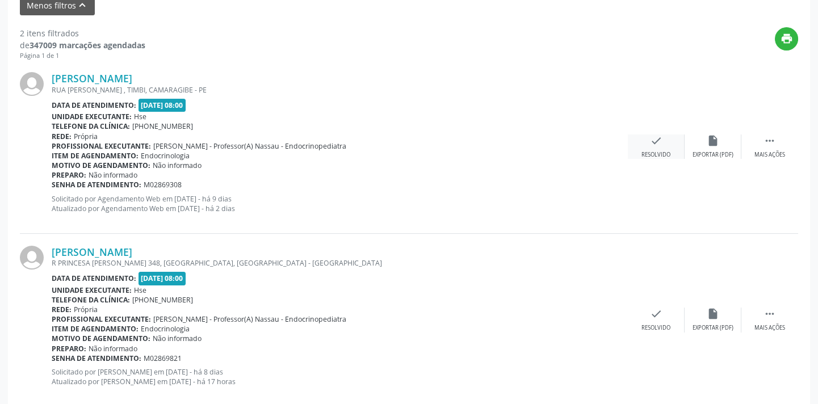
click at [669, 149] on div "check Resolvido" at bounding box center [656, 147] width 57 height 24
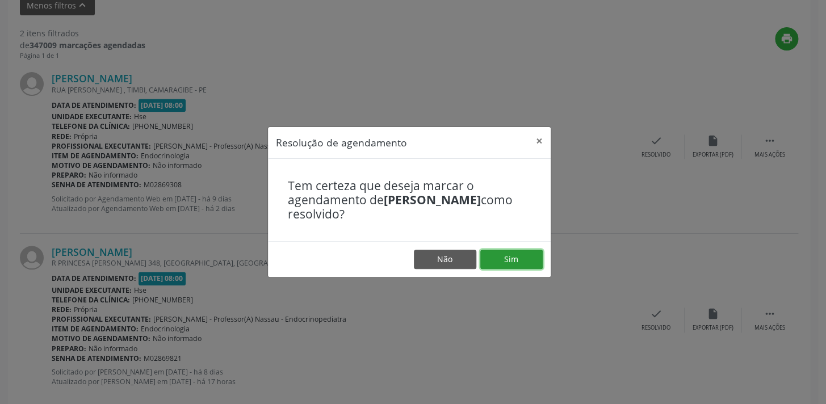
click at [509, 261] on button "Sim" at bounding box center [512, 259] width 62 height 19
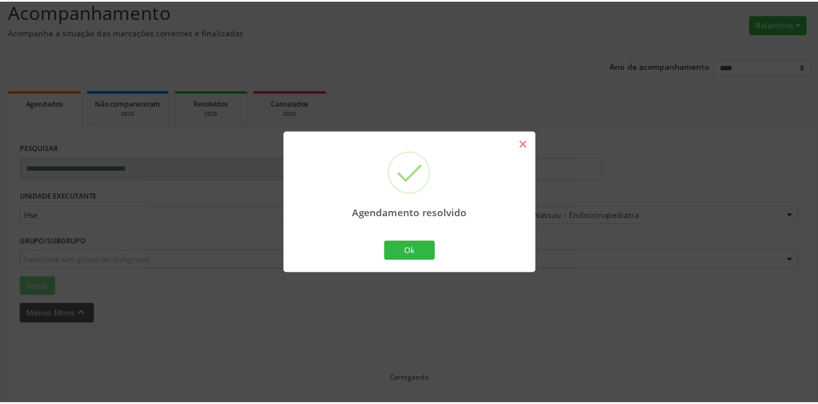
scroll to position [79, 0]
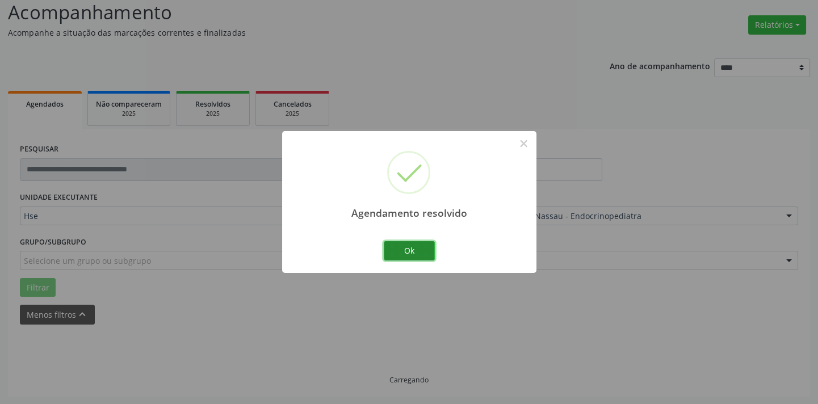
click at [415, 252] on button "Ok" at bounding box center [409, 250] width 51 height 19
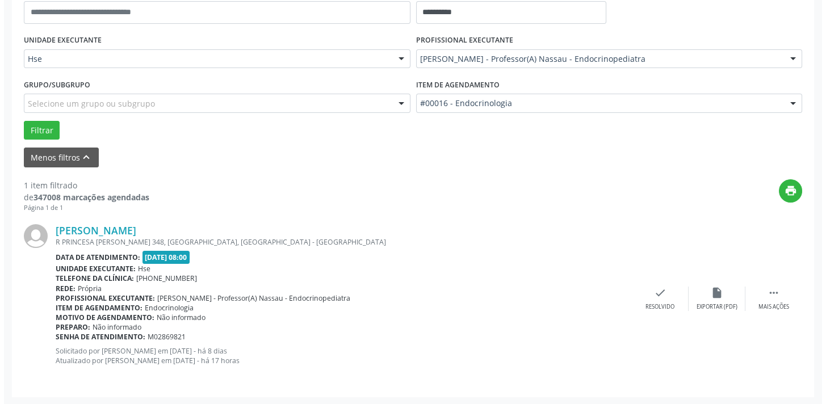
scroll to position [237, 0]
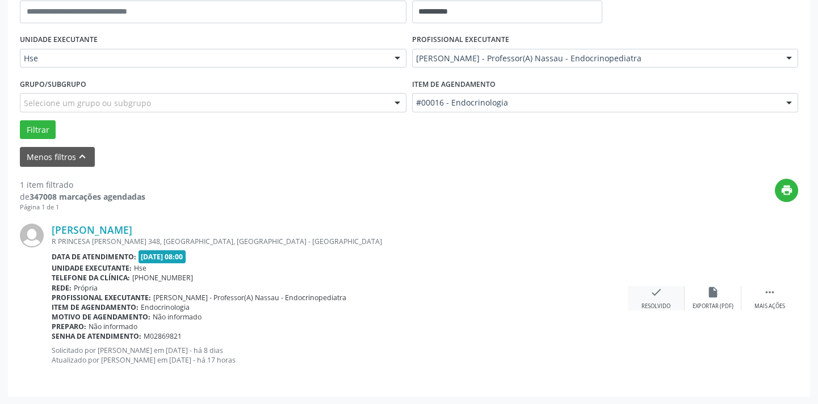
click at [657, 301] on div "check Resolvido" at bounding box center [656, 298] width 57 height 24
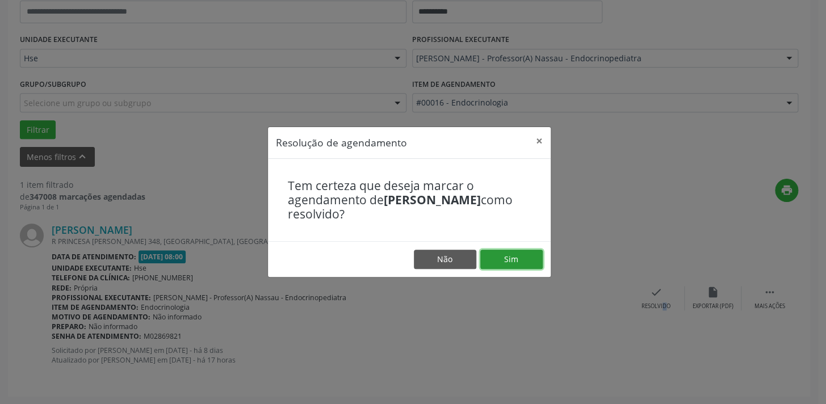
click at [494, 255] on button "Sim" at bounding box center [512, 259] width 62 height 19
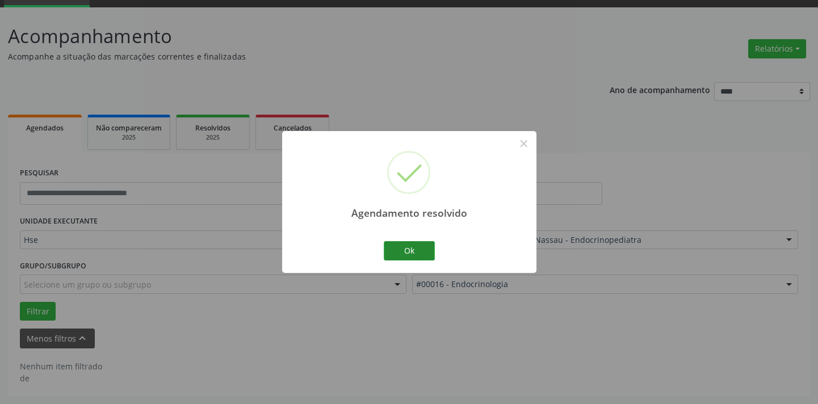
scroll to position [54, 0]
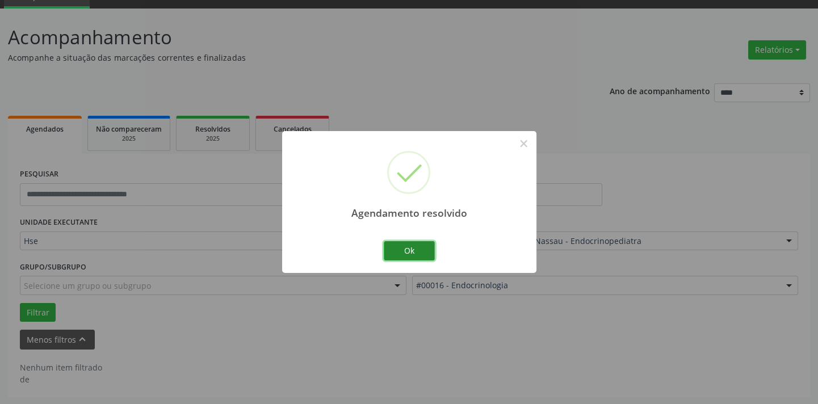
click at [408, 253] on button "Ok" at bounding box center [409, 250] width 51 height 19
